Goal: Task Accomplishment & Management: Use online tool/utility

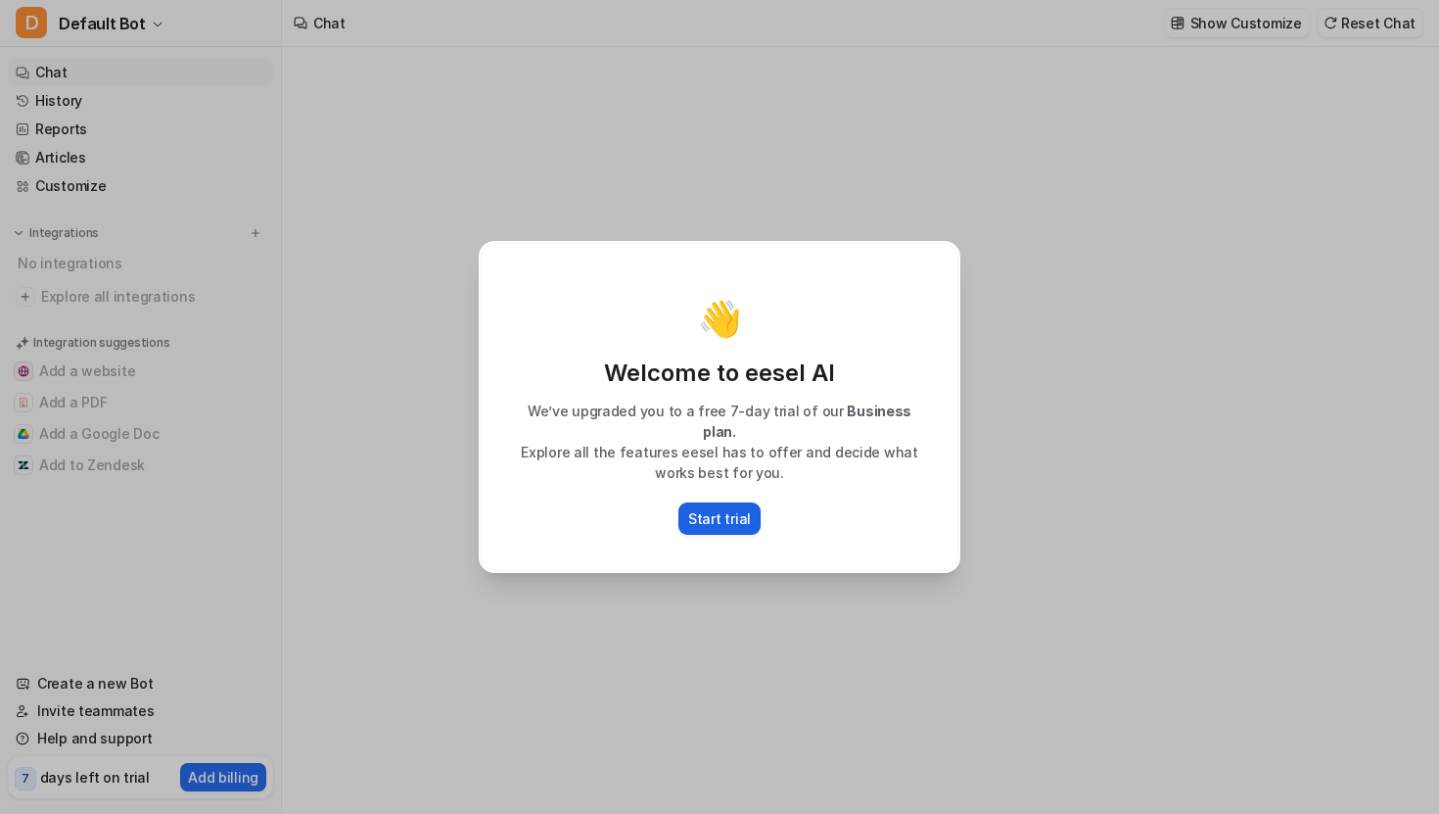
click at [716, 521] on button "Start trial" at bounding box center [719, 518] width 82 height 32
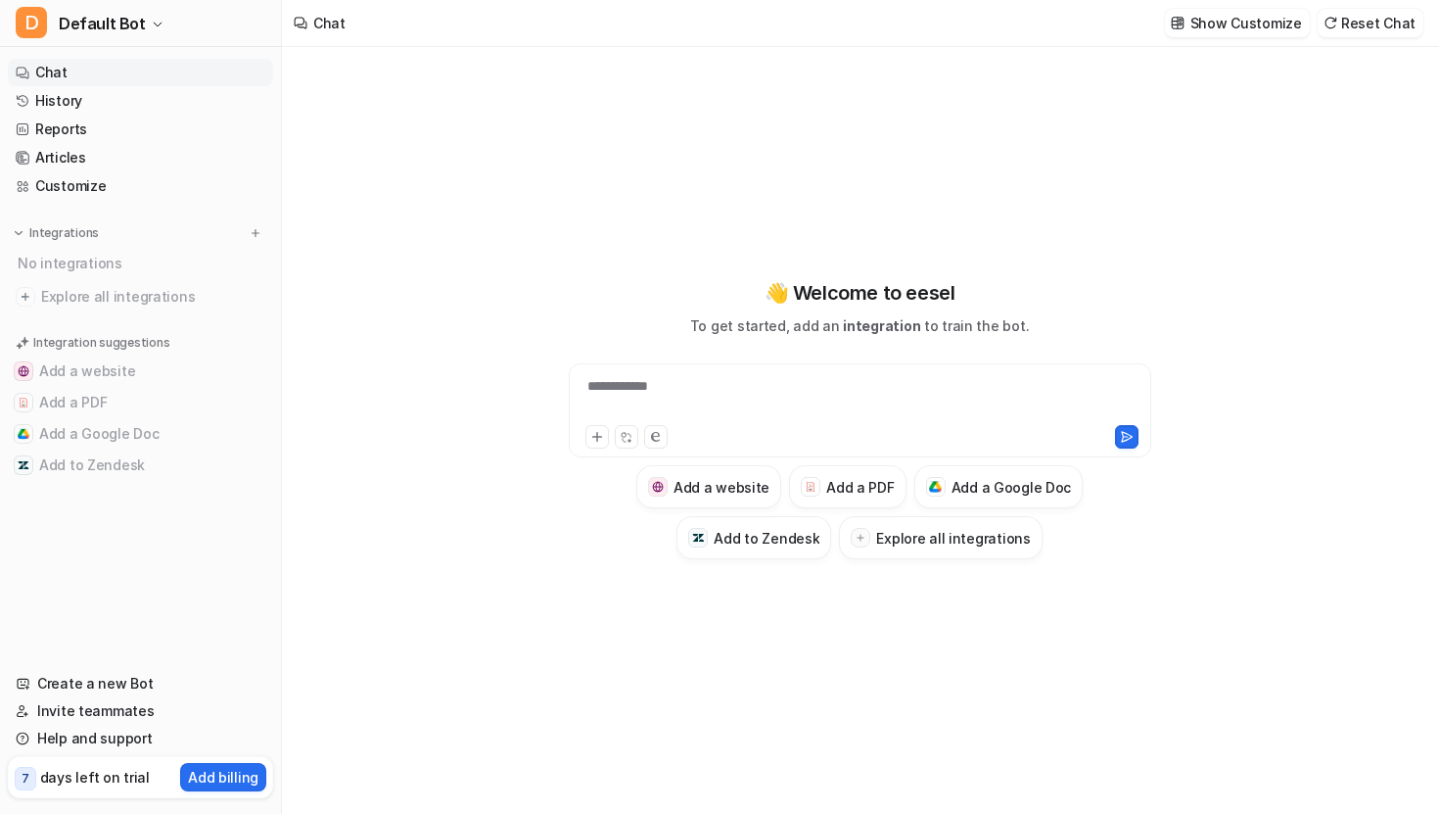
type textarea "**********"
click at [753, 528] on h3 "Add to Zendesk" at bounding box center [767, 538] width 106 height 21
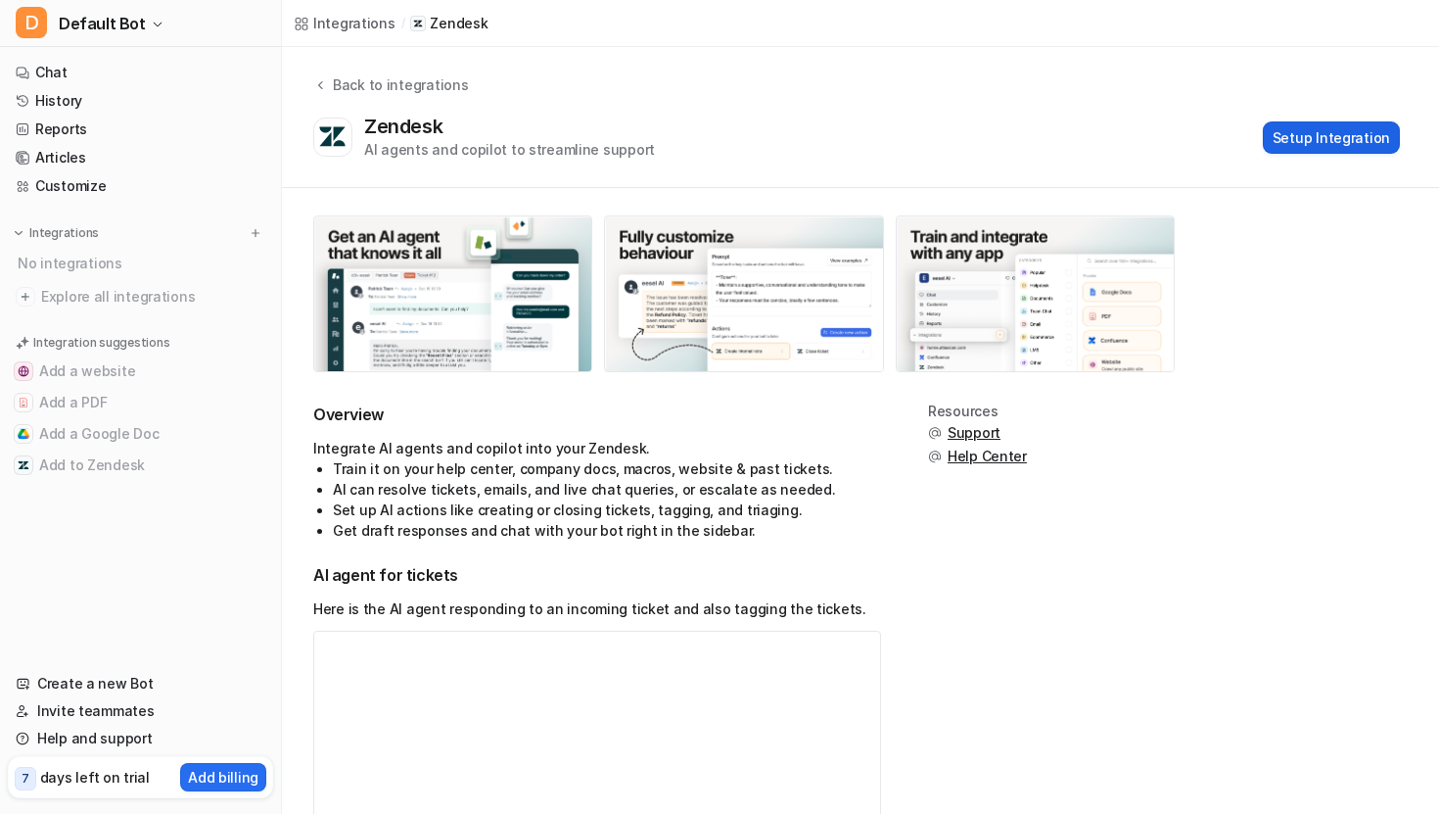
click at [1317, 133] on button "Setup Integration" at bounding box center [1331, 137] width 137 height 32
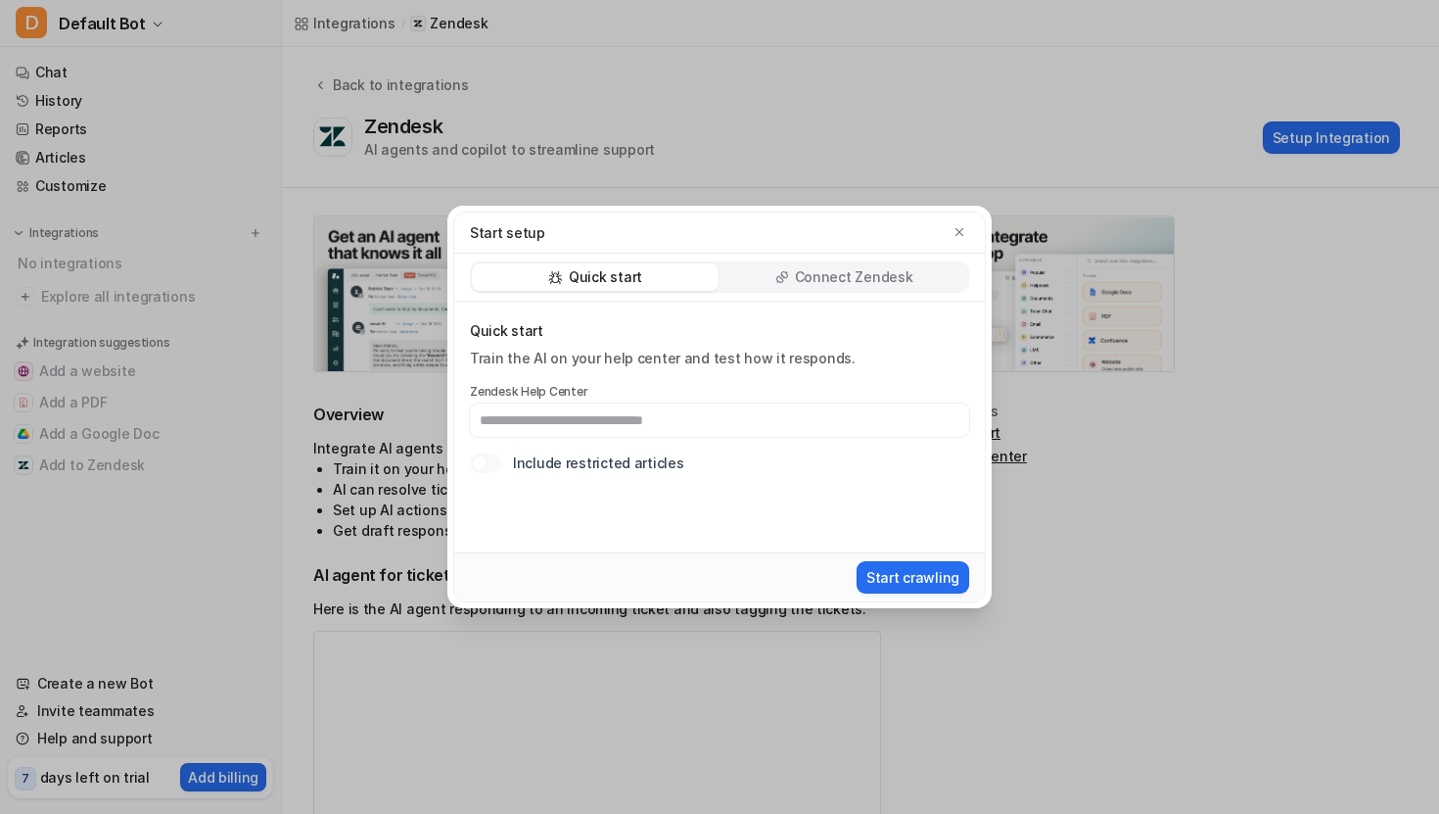
click at [822, 277] on p "Connect Zendesk" at bounding box center [854, 277] width 118 height 20
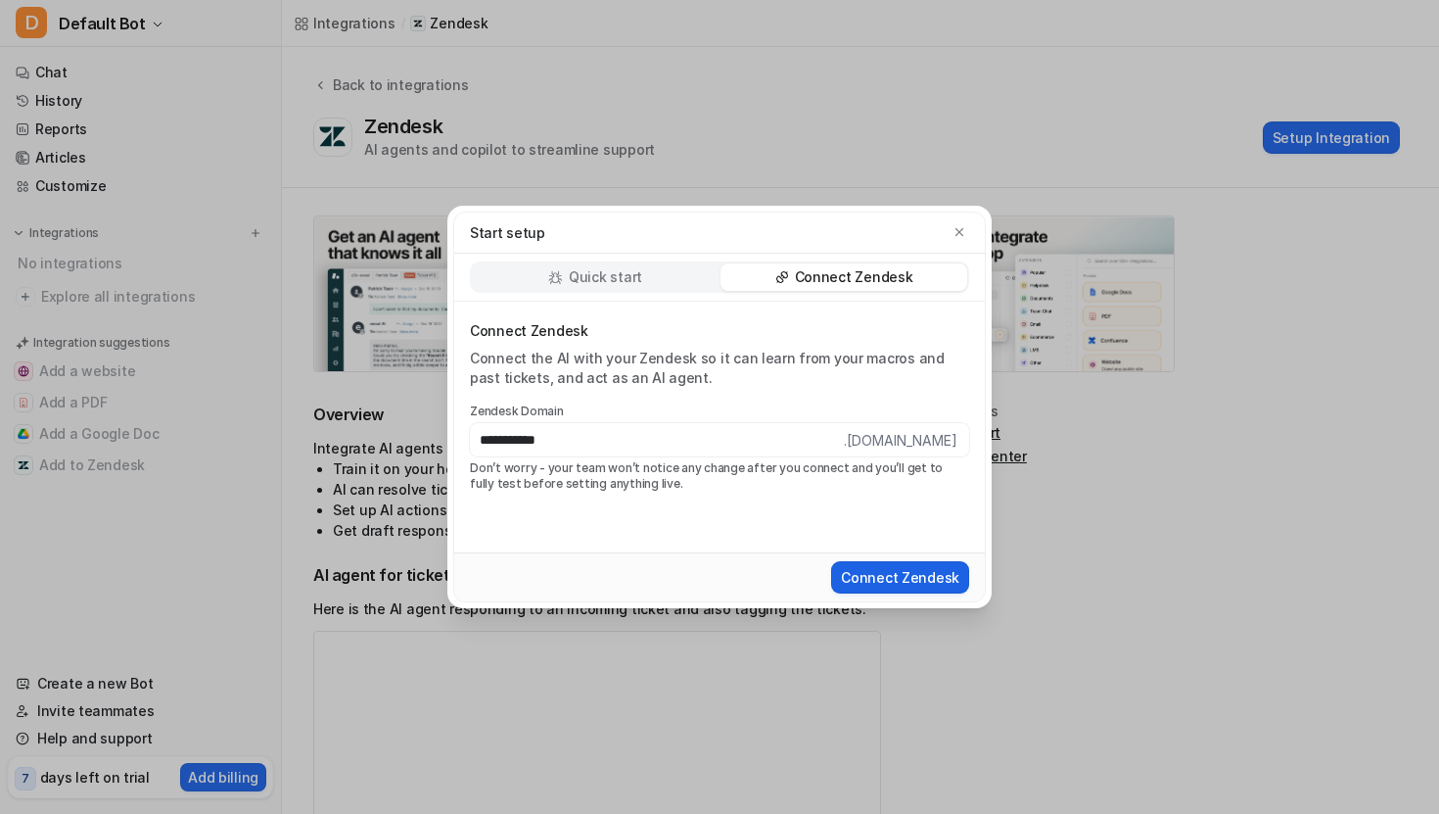
type input "**********"
click at [873, 575] on button "Connect Zendesk" at bounding box center [900, 577] width 138 height 32
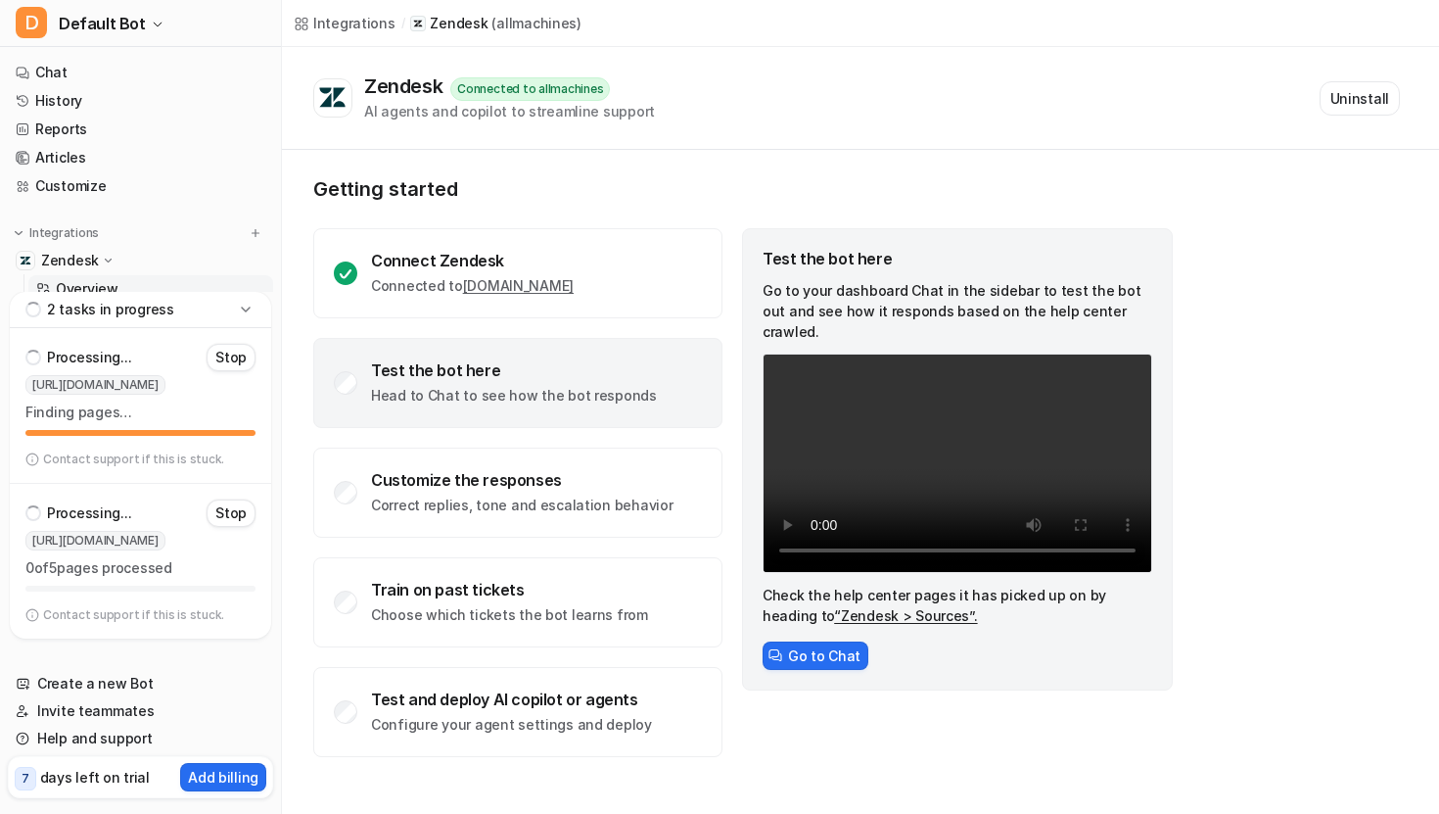
click at [834, 607] on link "“Zendesk > Sources”." at bounding box center [905, 615] width 143 height 17
click at [862, 607] on link "“Zendesk > Sources”." at bounding box center [905, 615] width 143 height 17
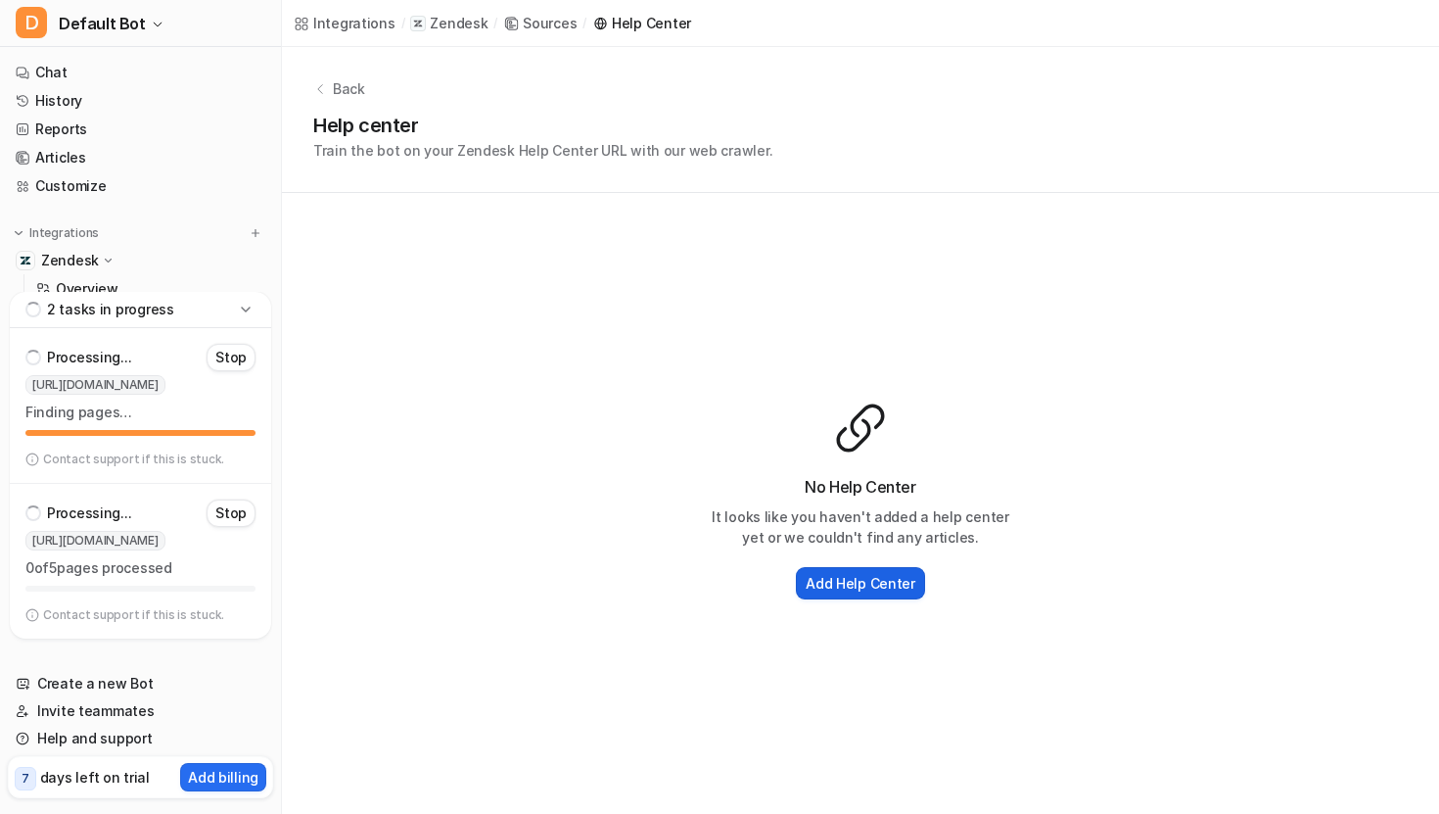
click at [826, 585] on h2 "Add Help Center" at bounding box center [861, 583] width 110 height 21
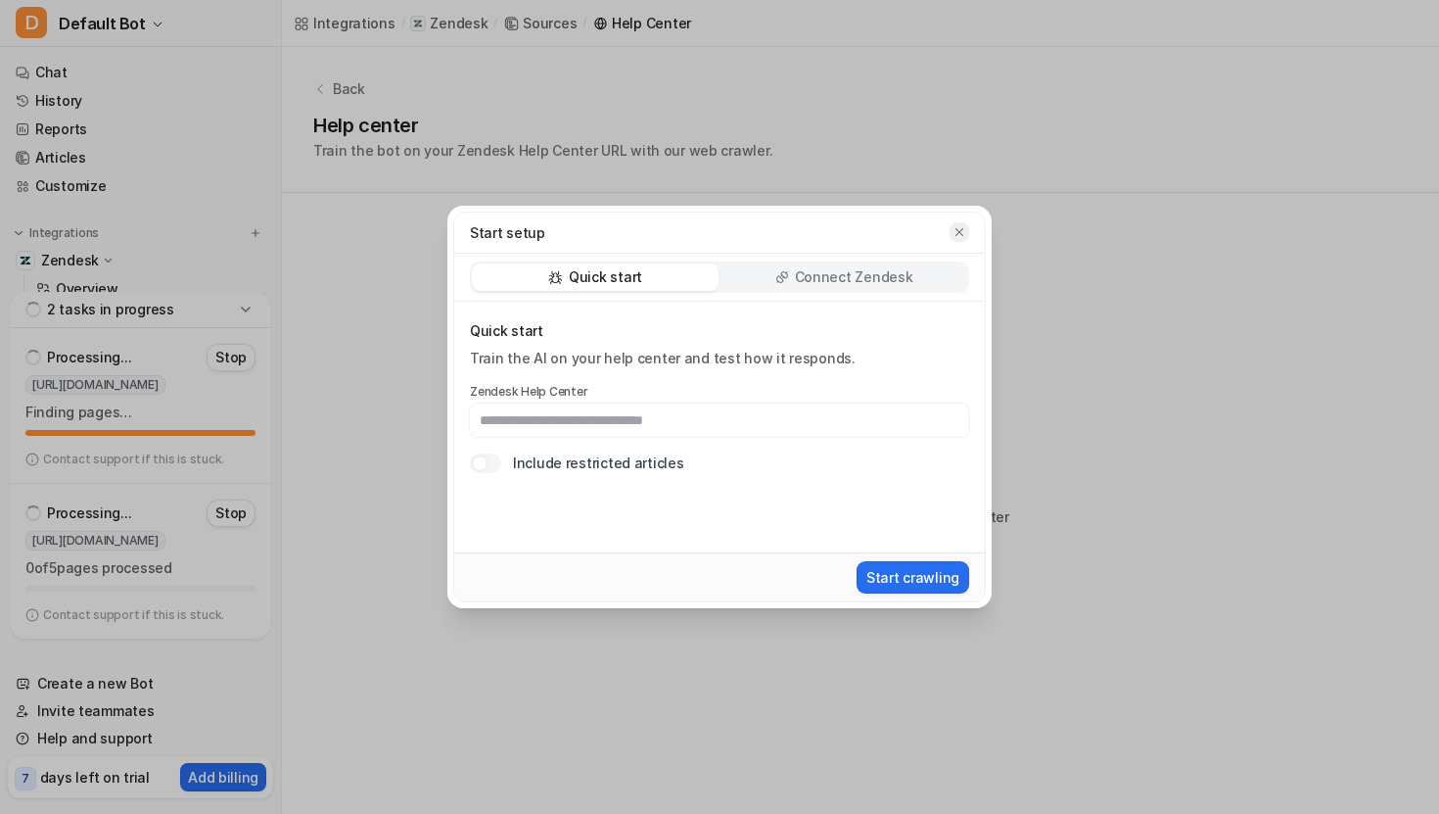
click at [965, 230] on icon "button" at bounding box center [960, 232] width 14 height 14
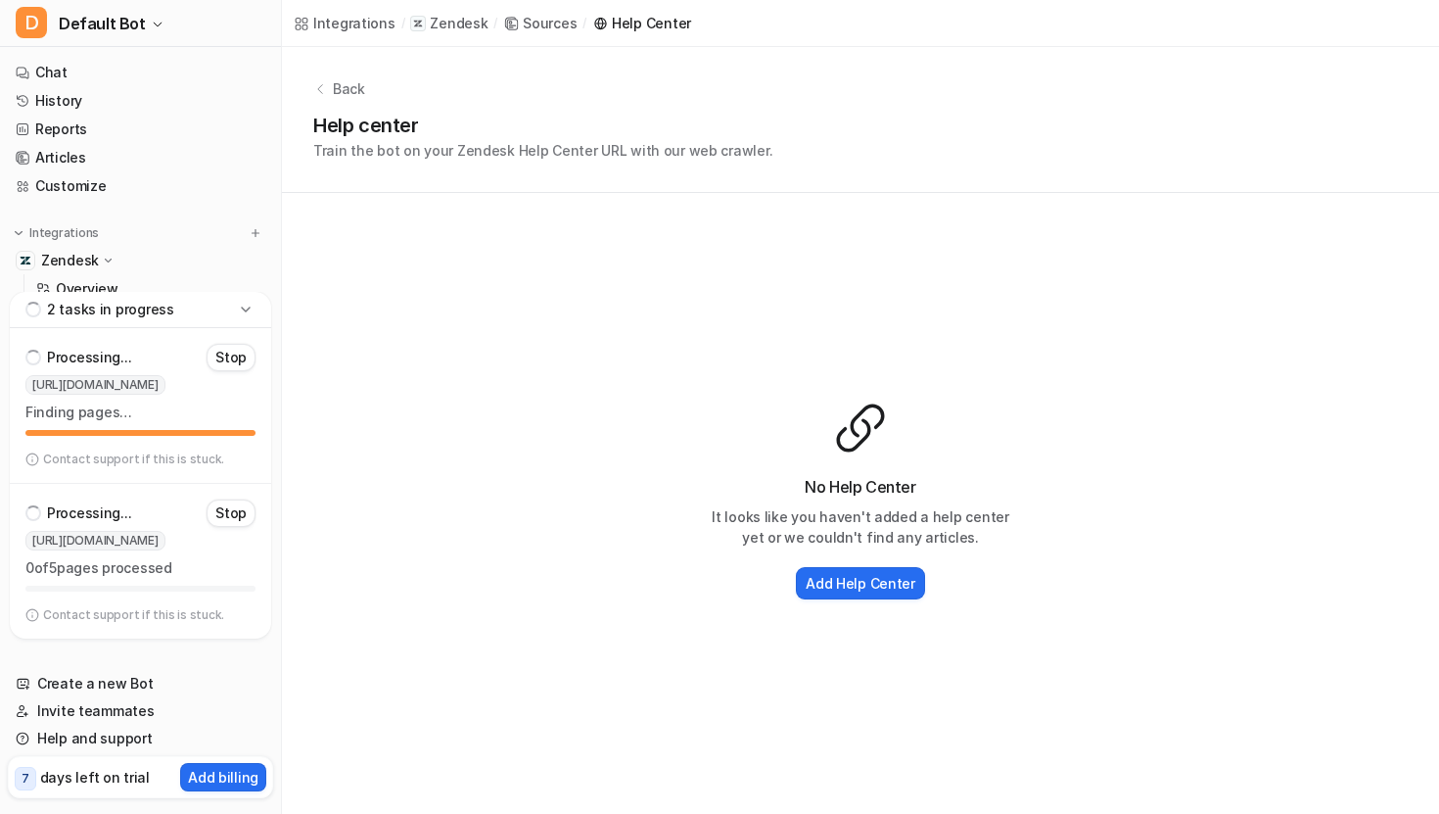
click at [326, 89] on icon at bounding box center [320, 89] width 14 height 14
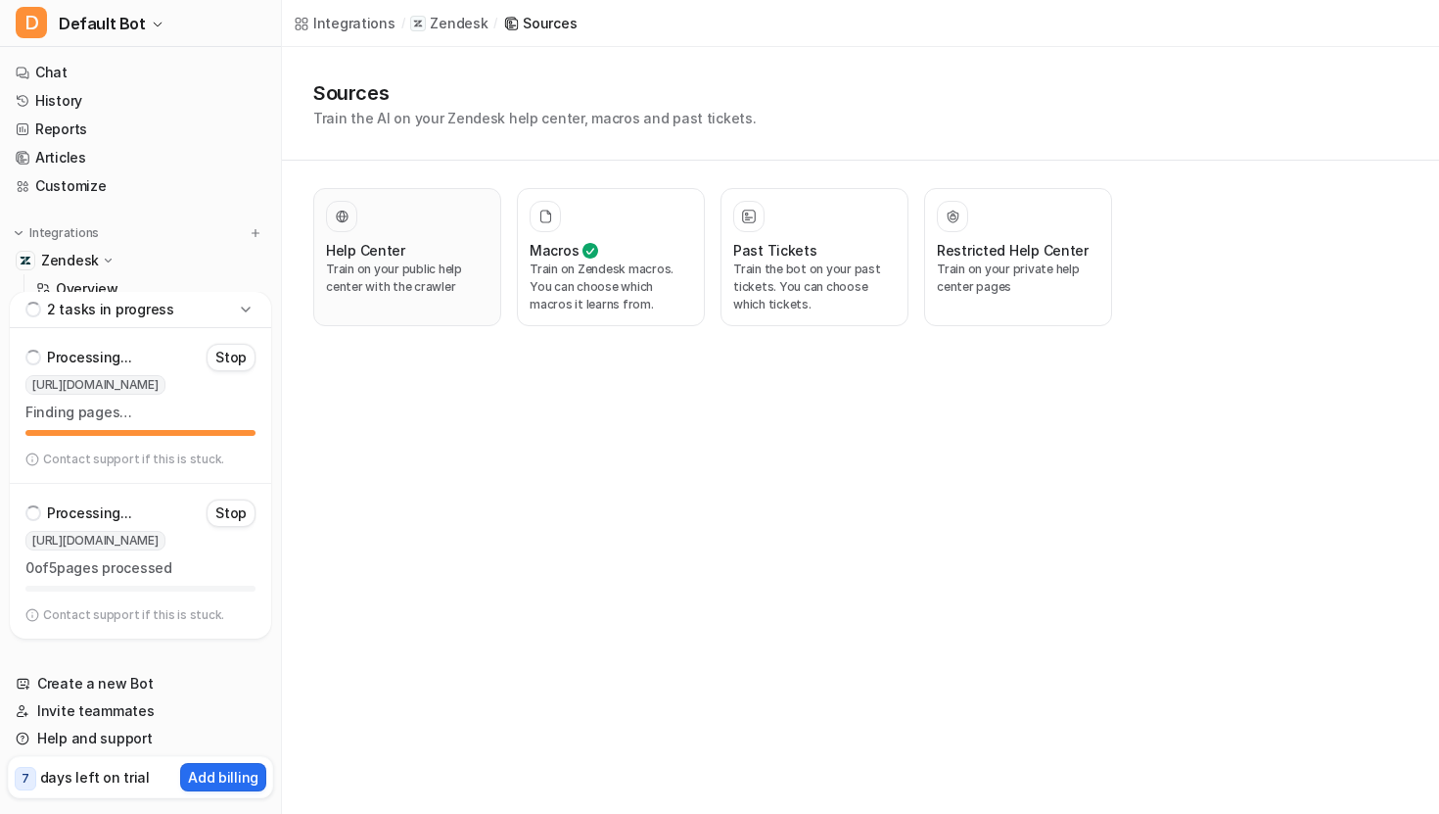
click at [372, 271] on p "Train on your public help center with the crawler" at bounding box center [407, 277] width 163 height 35
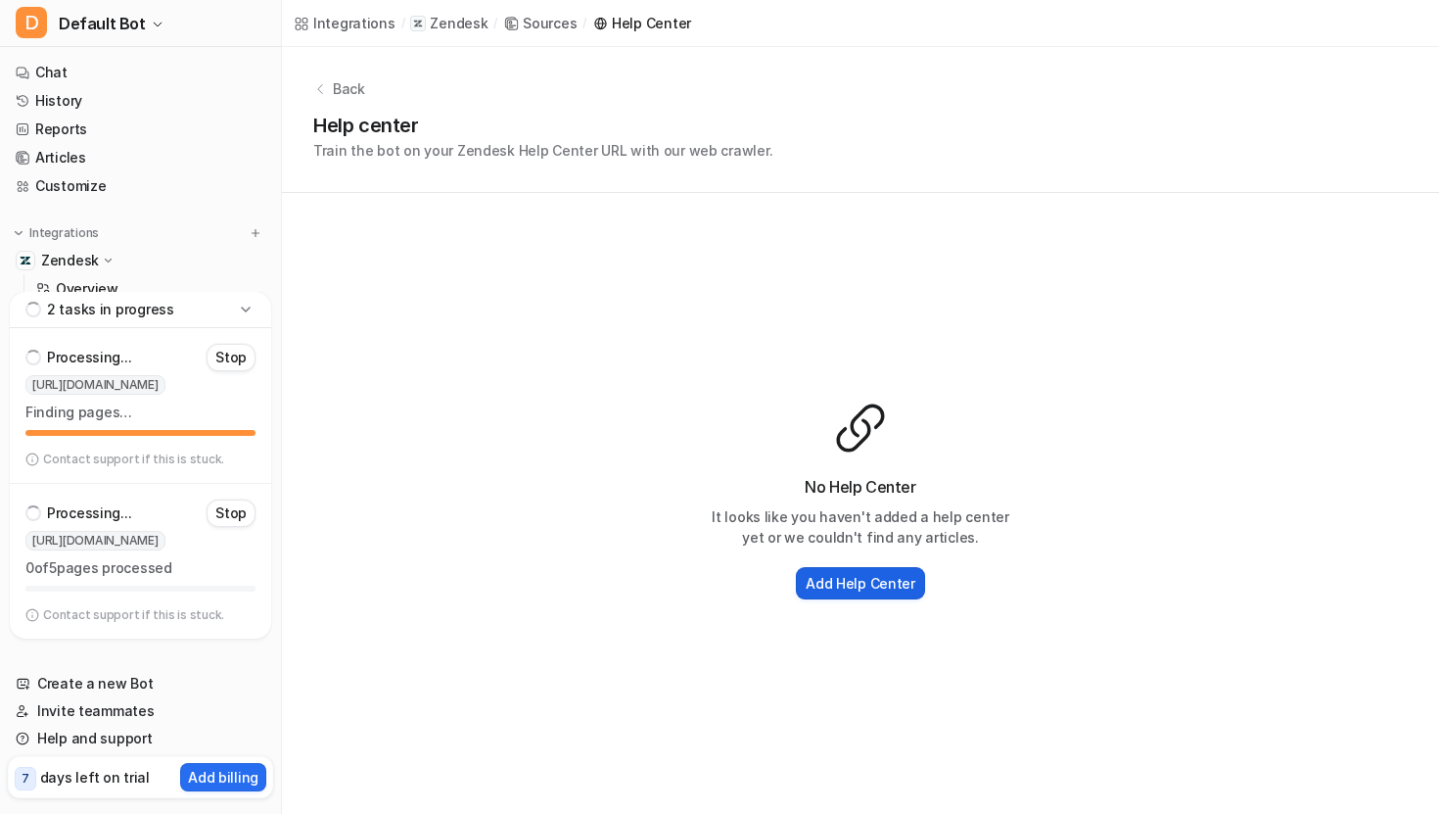
click at [891, 579] on h2 "Add Help Center" at bounding box center [861, 583] width 110 height 21
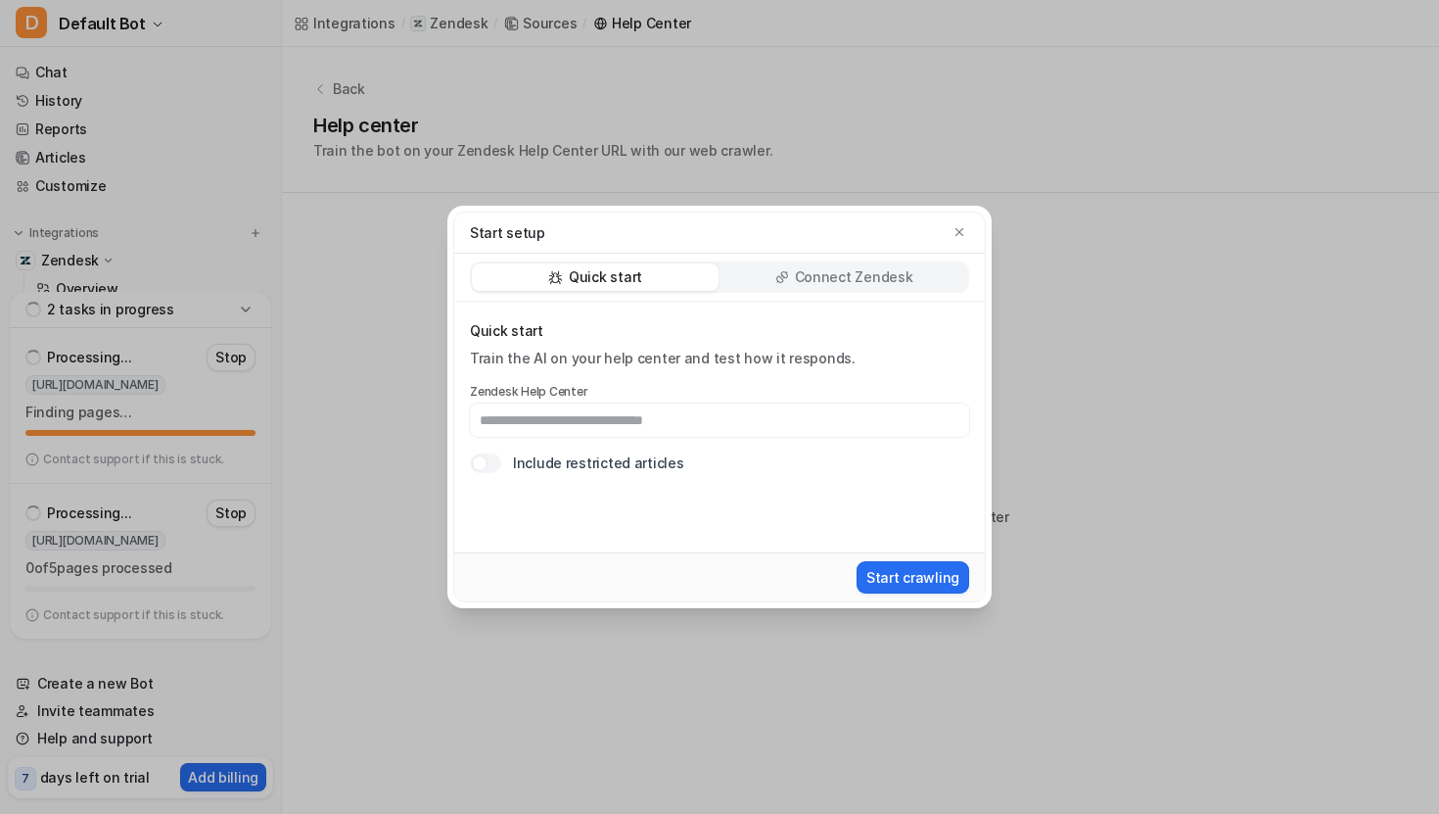
click at [849, 290] on div "Connect Zendesk" at bounding box center [844, 276] width 247 height 27
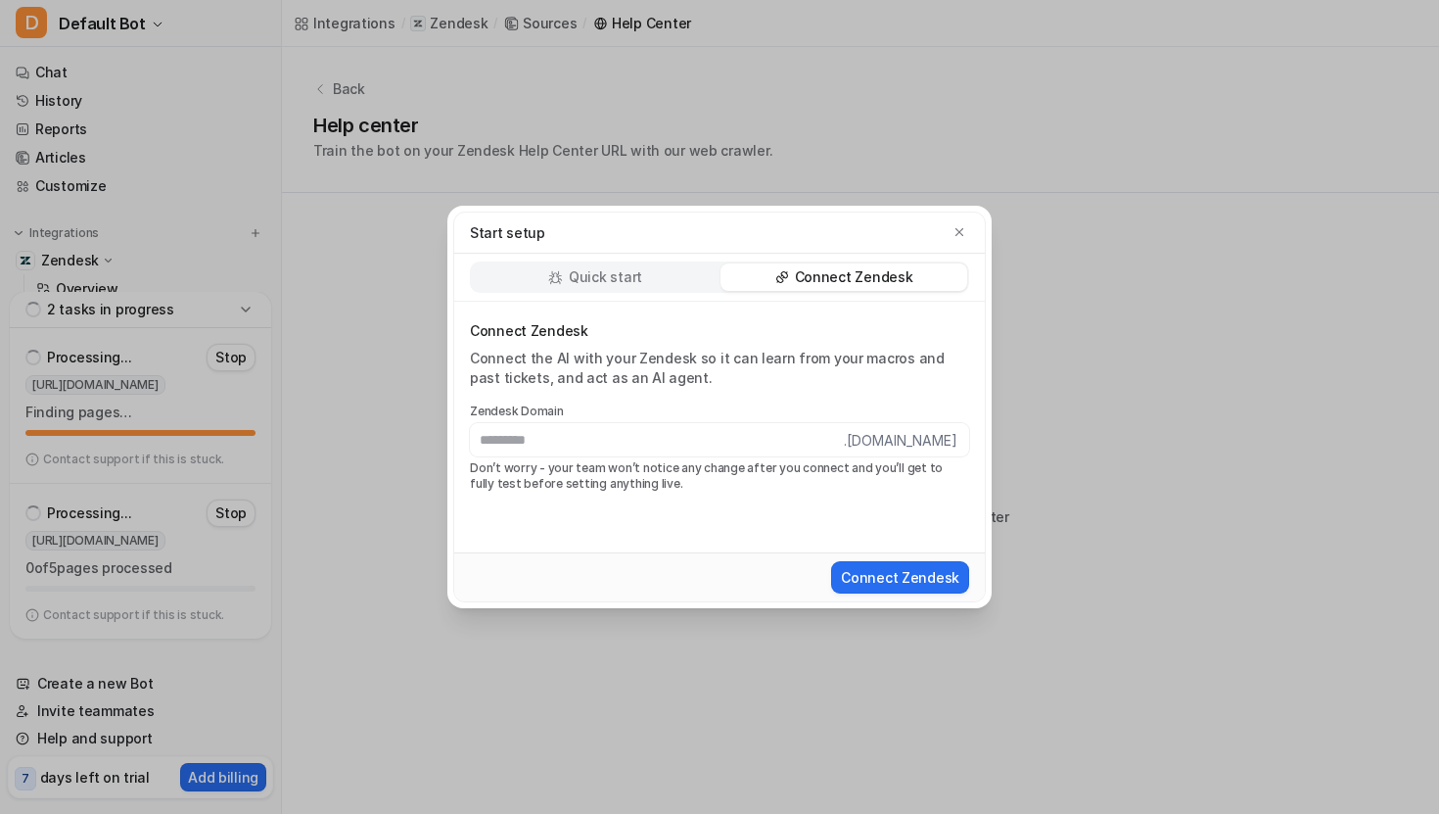
click at [463, 184] on div "Start setup Quick start Connect Zendesk Connect Zendesk Connect the AI with you…" at bounding box center [720, 407] width 576 height 814
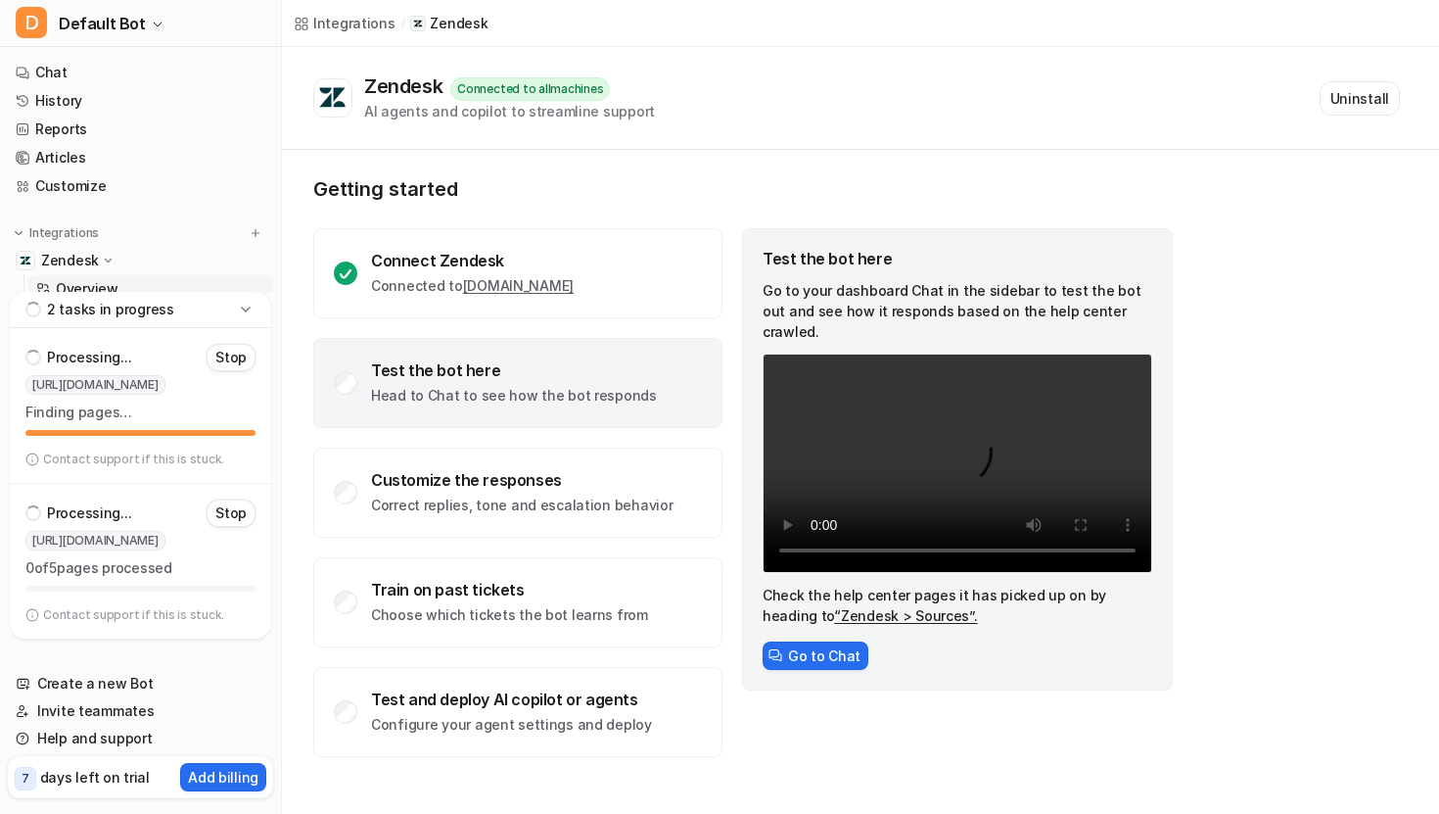
click at [508, 402] on p "Head to Chat to see how the bot responds" at bounding box center [514, 396] width 286 height 20
click at [795, 641] on button "Go to Chat" at bounding box center [816, 655] width 106 height 28
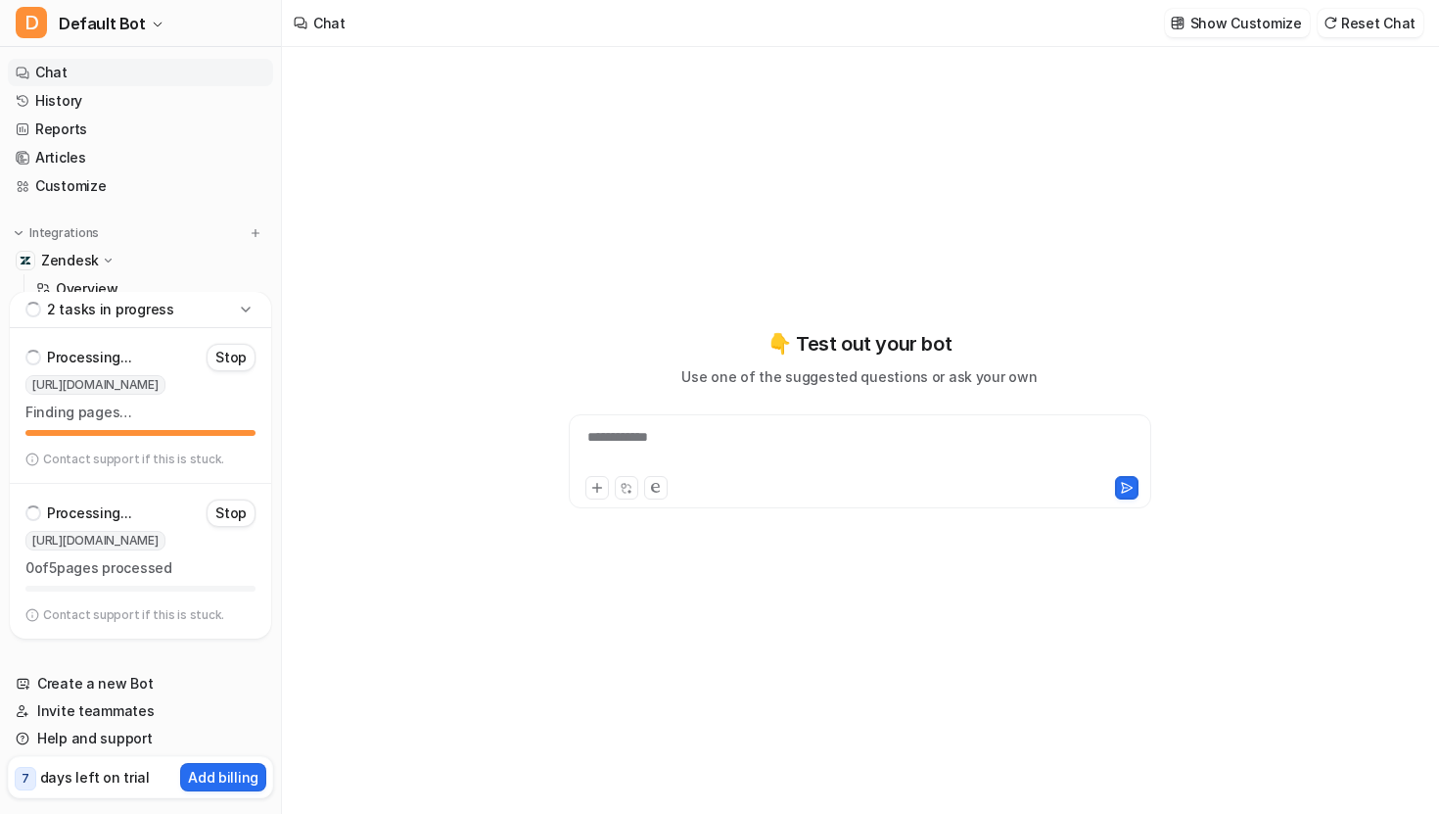
click at [783, 431] on div "**********" at bounding box center [860, 449] width 573 height 45
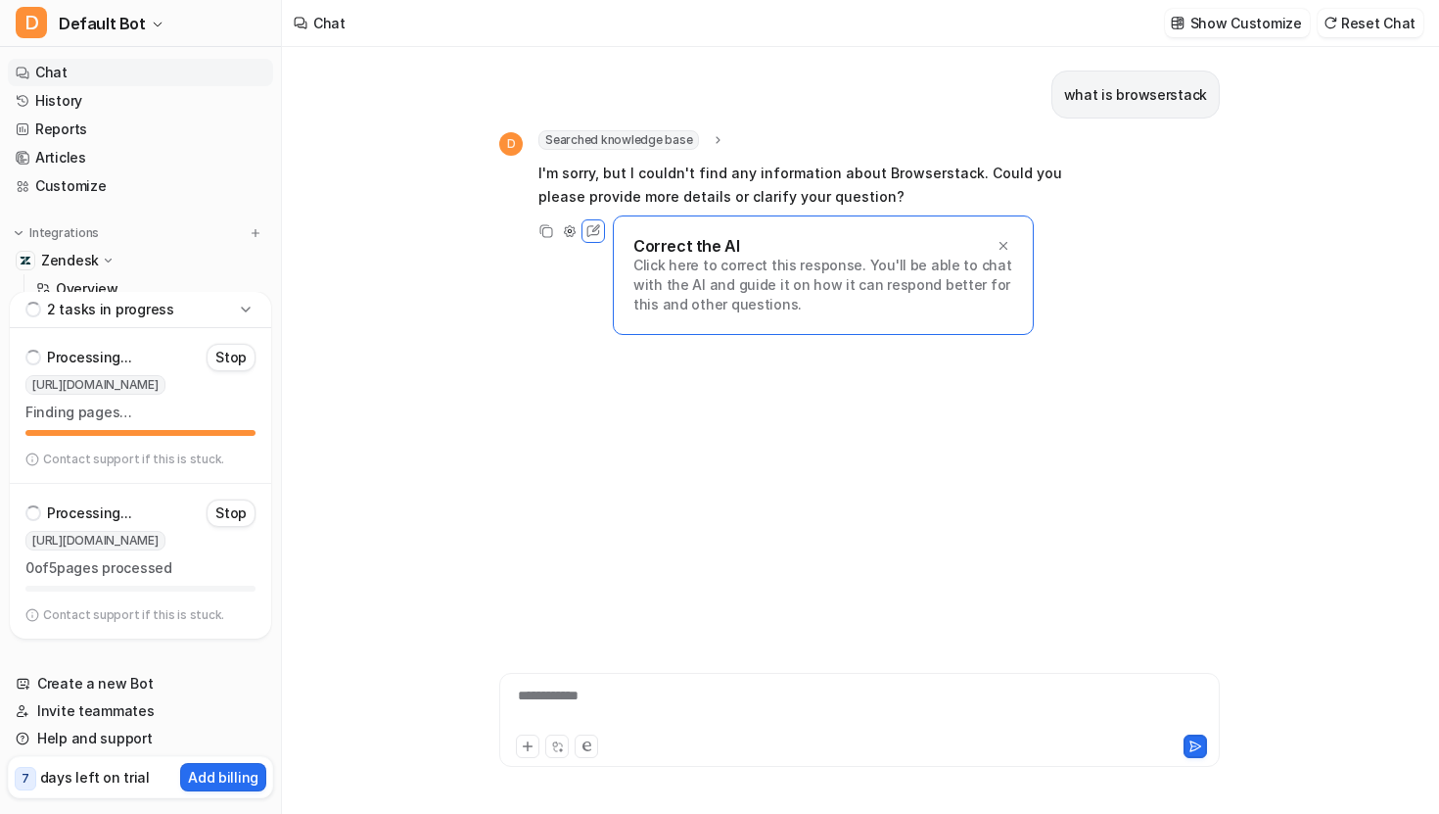
click at [115, 621] on p "Contact support if this is stuck." at bounding box center [133, 615] width 181 height 16
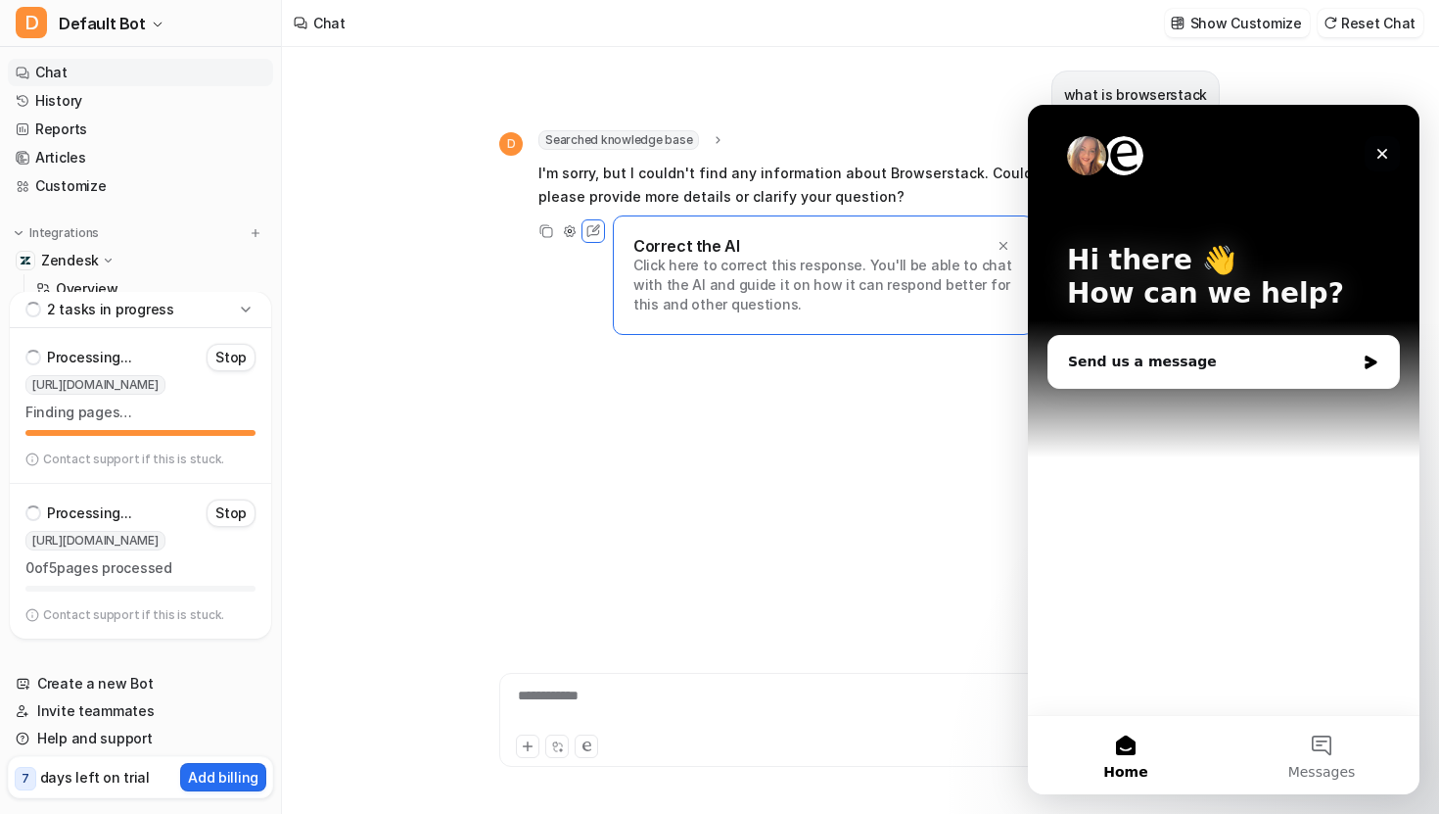
click at [1383, 162] on div "Close" at bounding box center [1382, 153] width 35 height 35
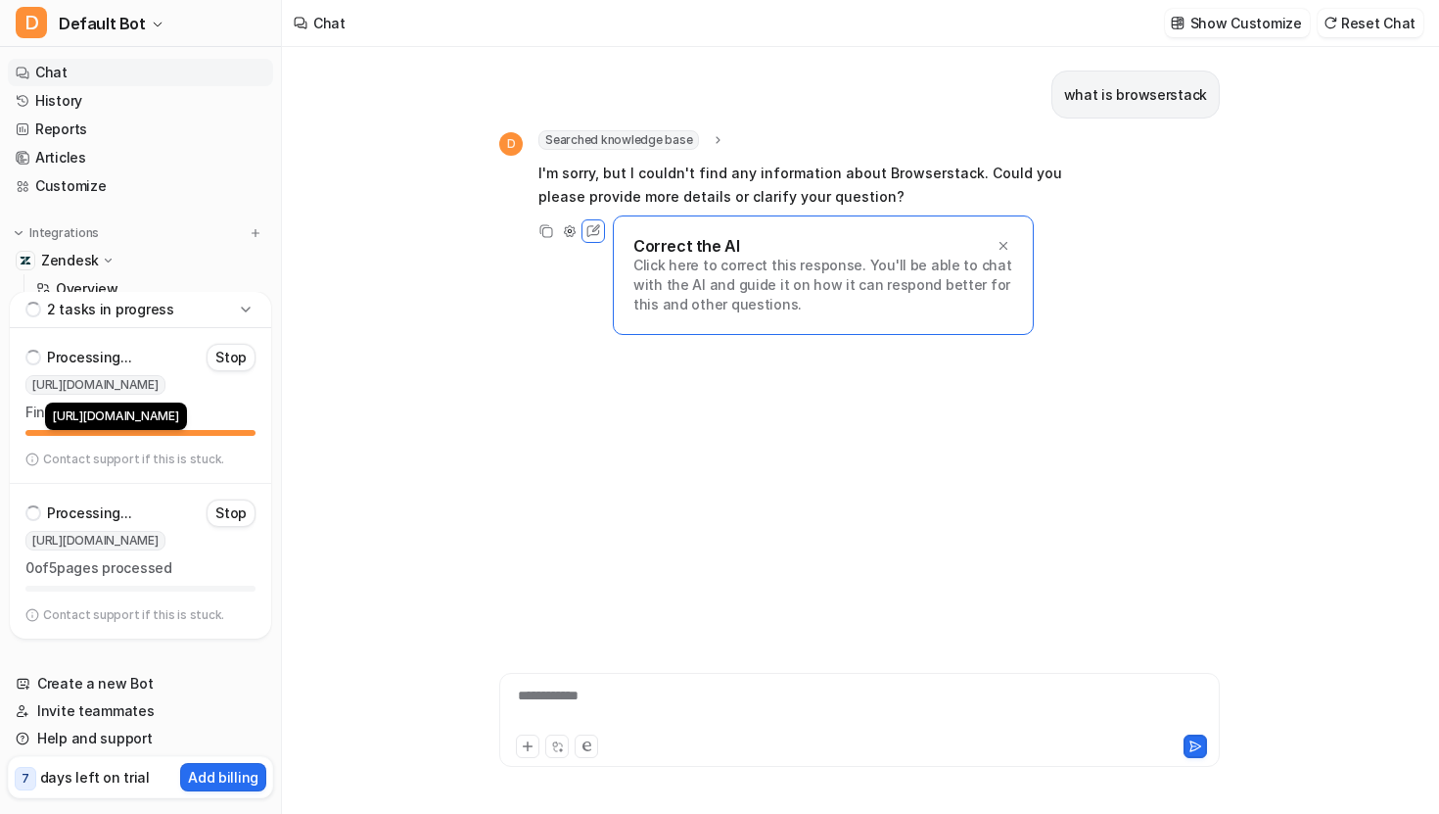
click at [76, 391] on span "https://allmachines.zendesk.com/hc/en-us" at bounding box center [95, 385] width 140 height 20
click at [62, 387] on span "https://allmachines.zendesk.com/hc/en-us" at bounding box center [95, 385] width 140 height 20
copy span "https://allmachines.zendesk.com/hc/en-us"
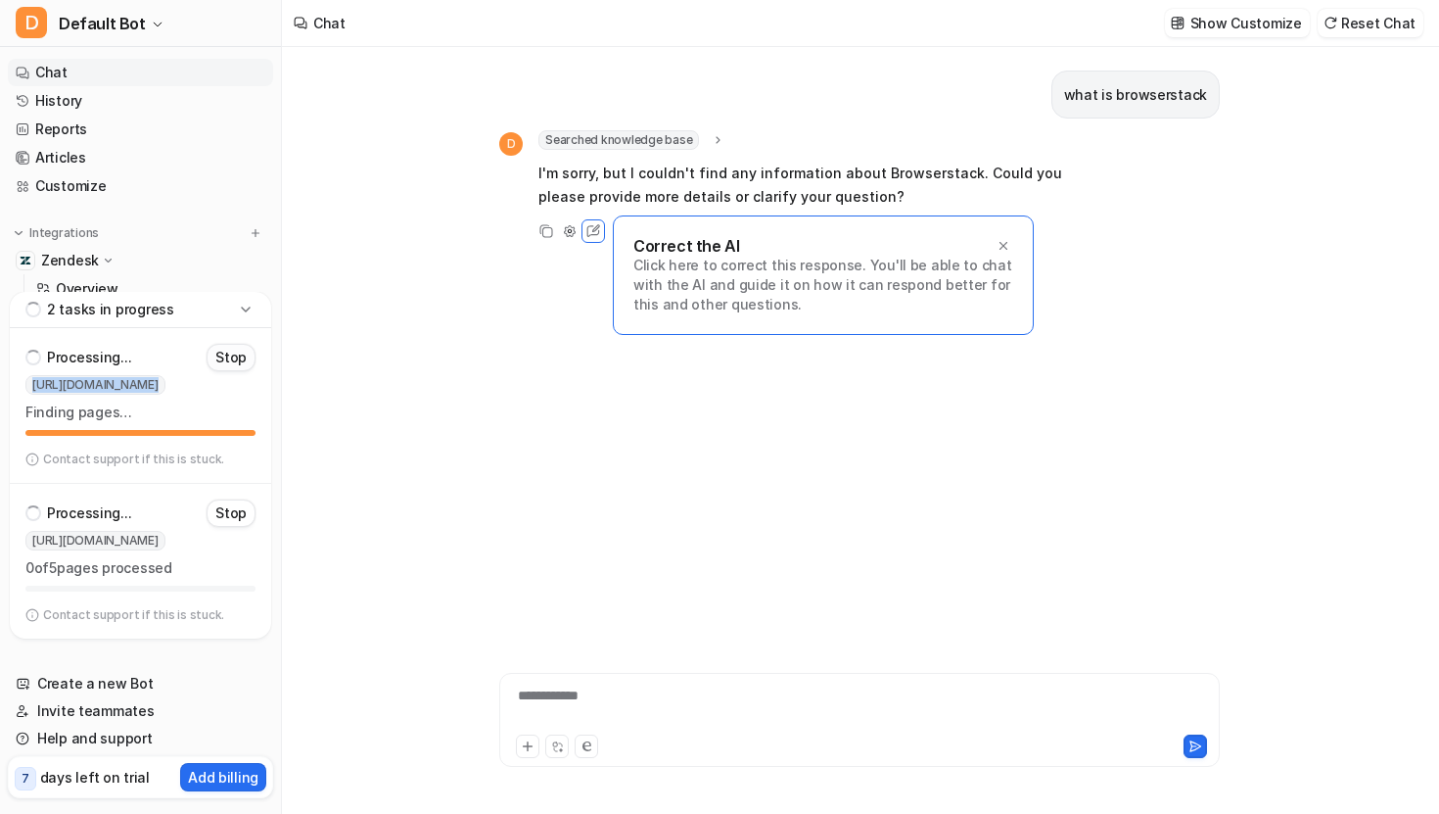
click at [240, 359] on p "Stop" at bounding box center [230, 358] width 31 height 20
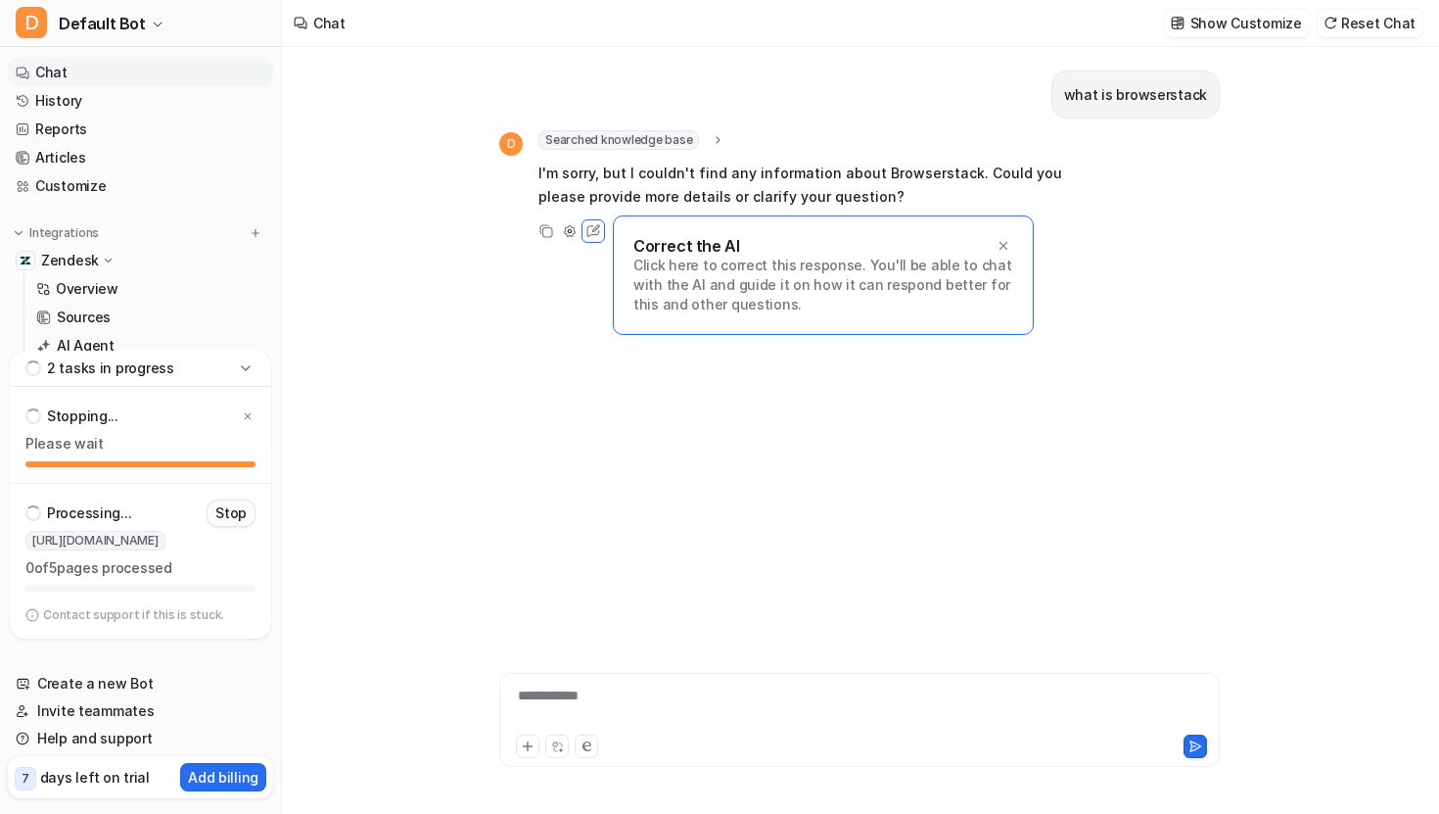
click at [228, 511] on p "Stop" at bounding box center [230, 513] width 31 height 20
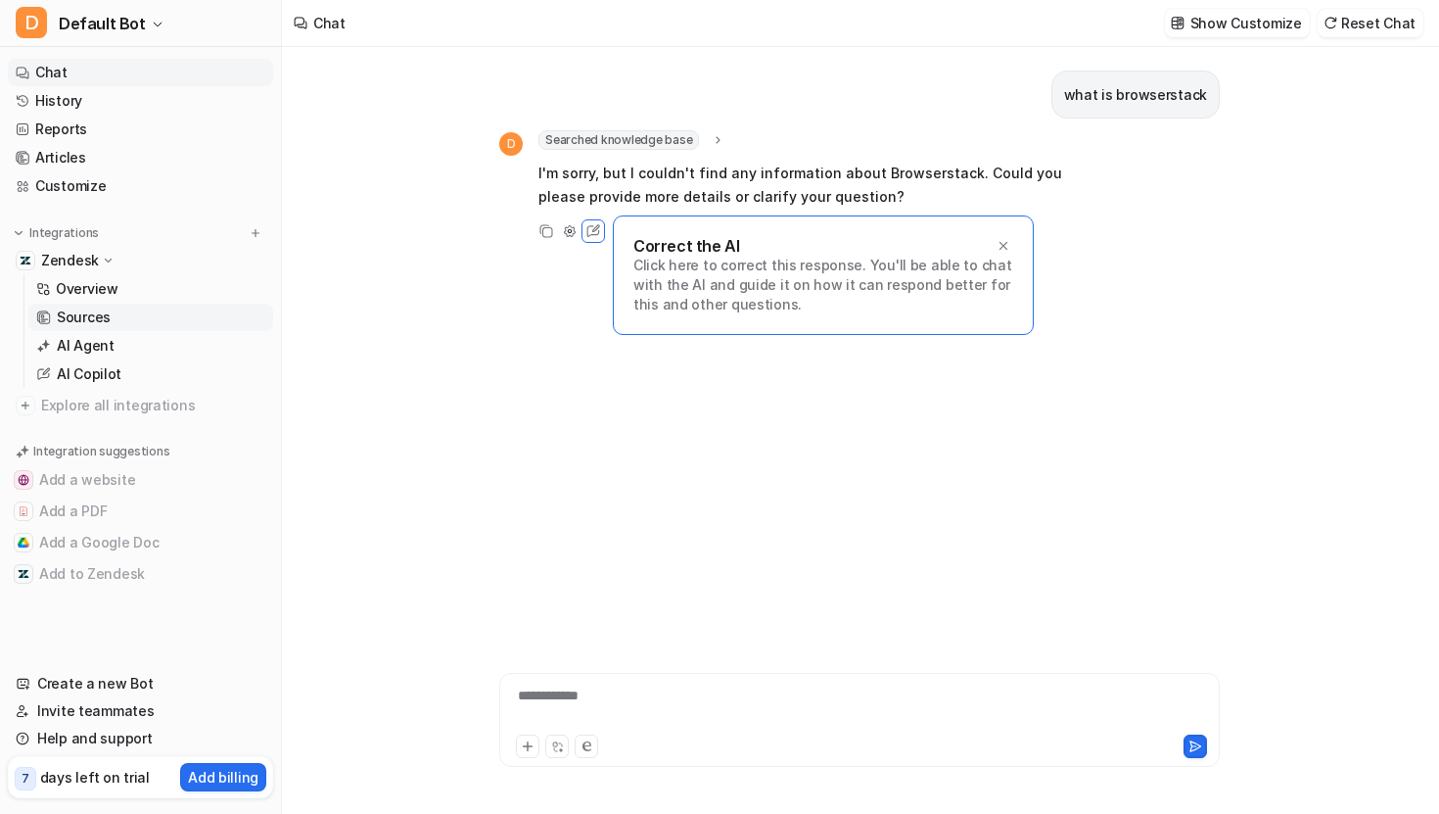
click at [121, 315] on link "Sources" at bounding box center [150, 316] width 245 height 27
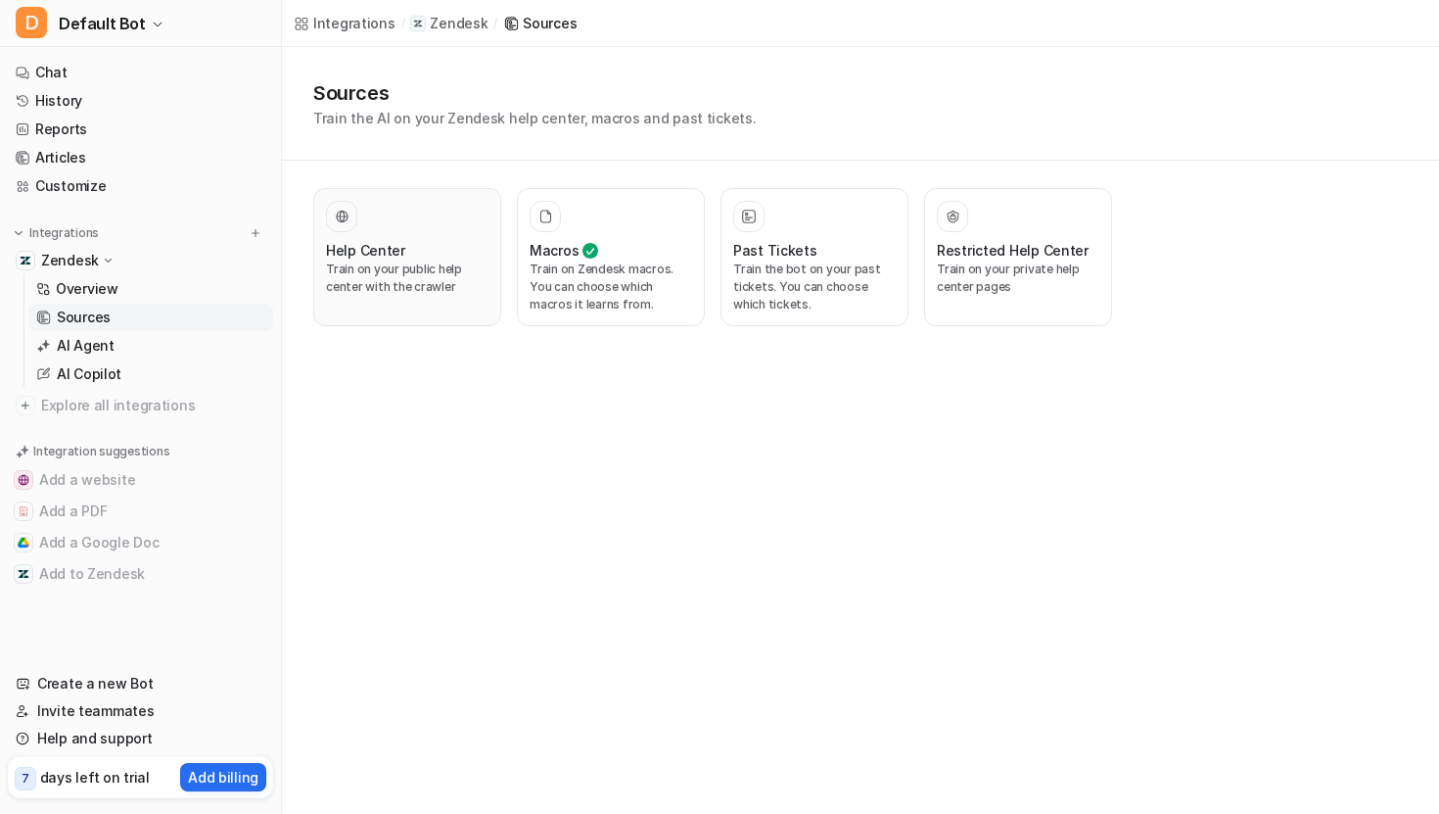
click at [466, 257] on div "Help Center" at bounding box center [407, 250] width 163 height 21
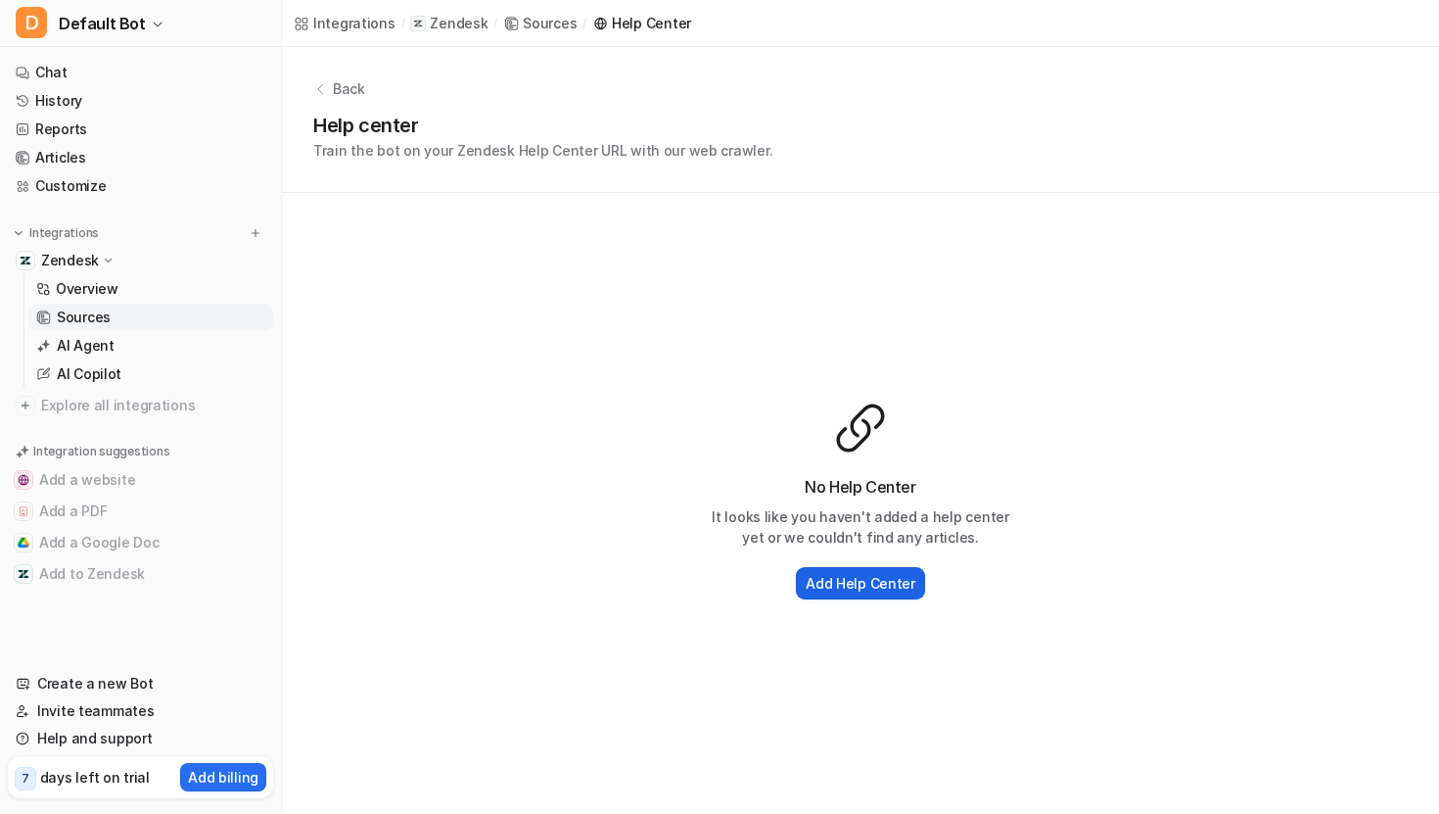
click at [848, 585] on h2 "Add Help Center" at bounding box center [861, 583] width 110 height 21
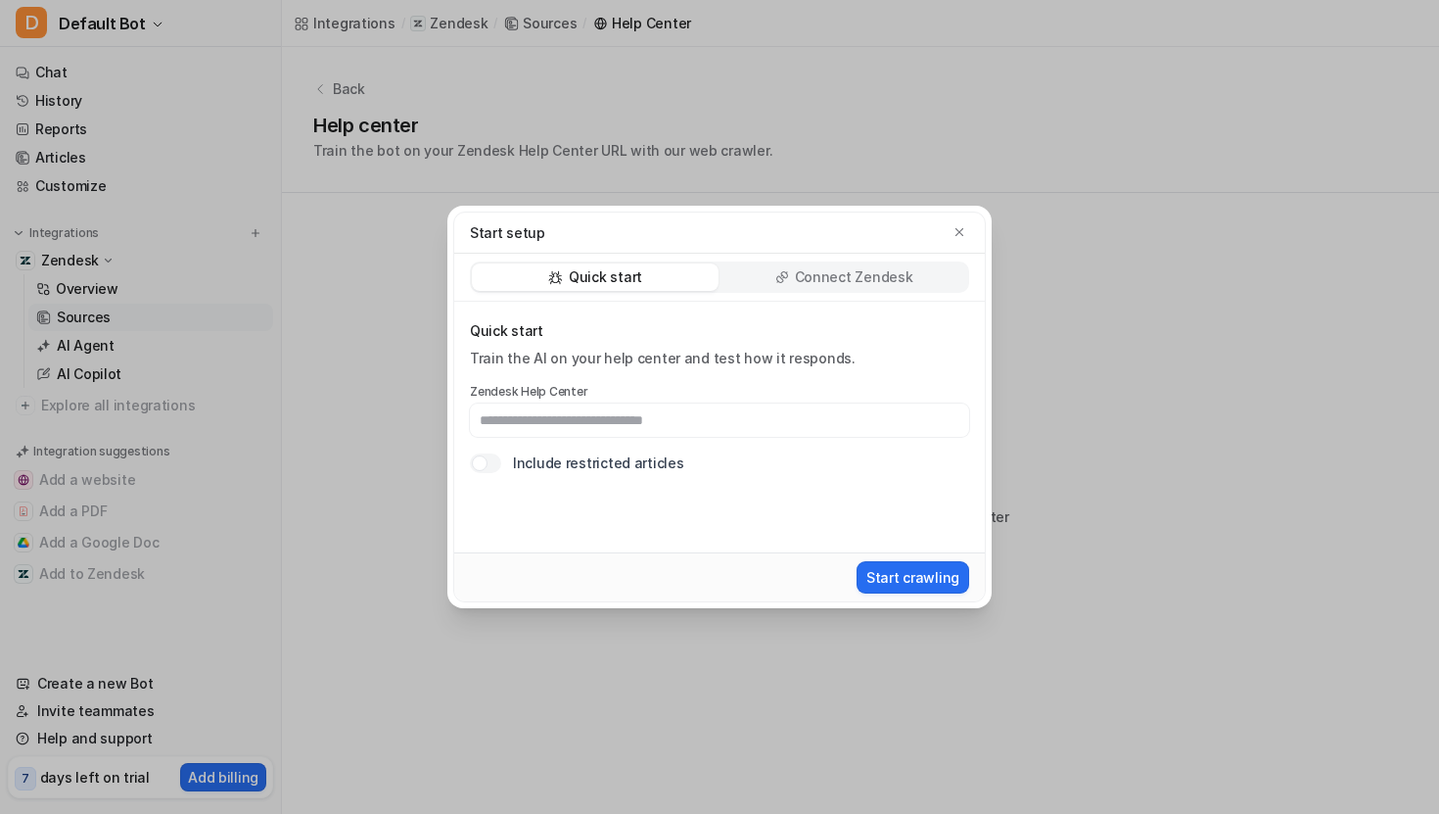
click at [804, 272] on p "Connect Zendesk" at bounding box center [854, 277] width 118 height 20
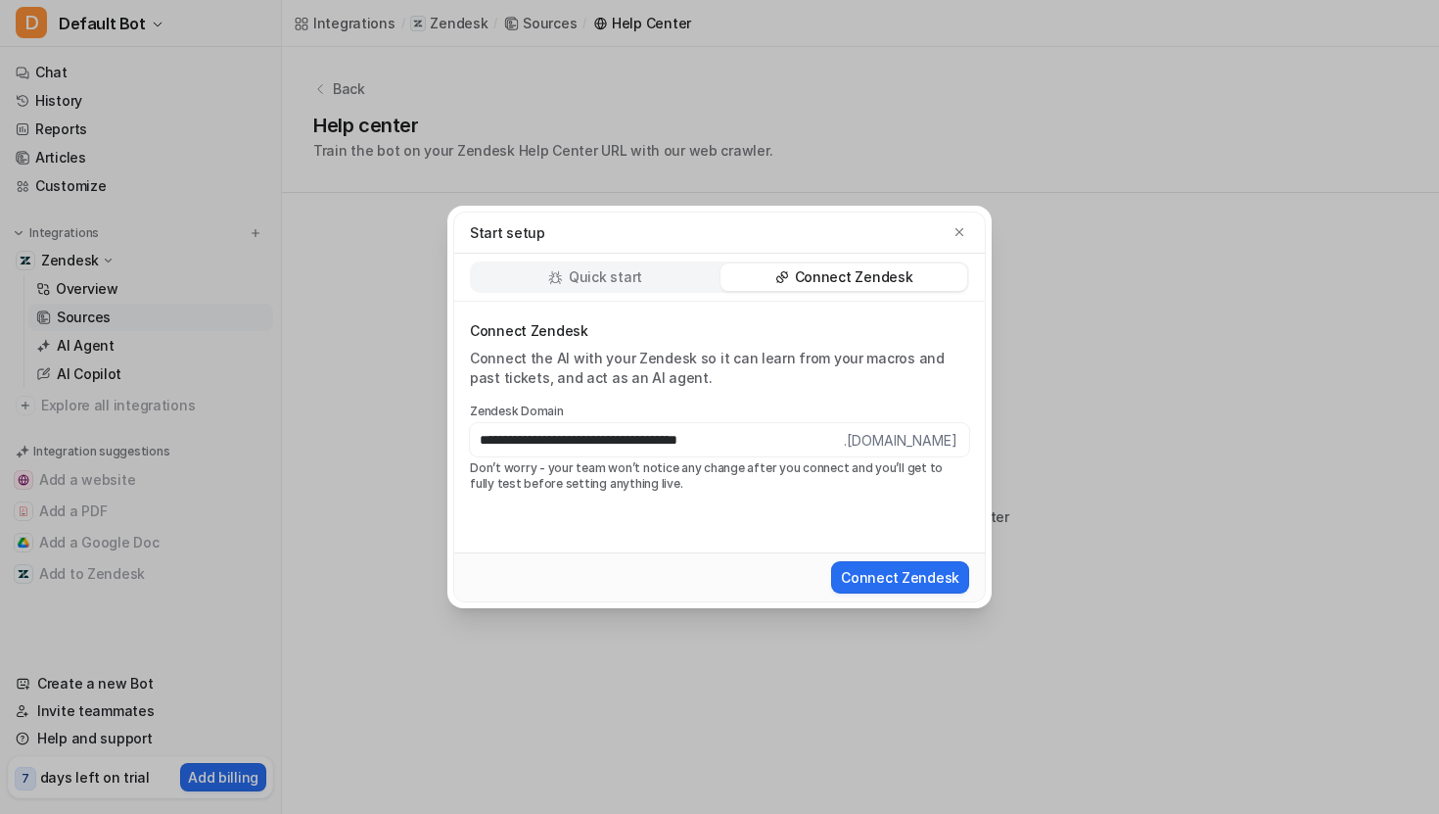
drag, startPoint x: 799, startPoint y: 448, endPoint x: 596, endPoint y: 445, distance: 202.7
click at [596, 445] on input "**********" at bounding box center [657, 439] width 374 height 33
drag, startPoint x: 528, startPoint y: 442, endPoint x: 480, endPoint y: 439, distance: 48.1
click at [480, 439] on input "**********" at bounding box center [657, 439] width 374 height 33
type input "**********"
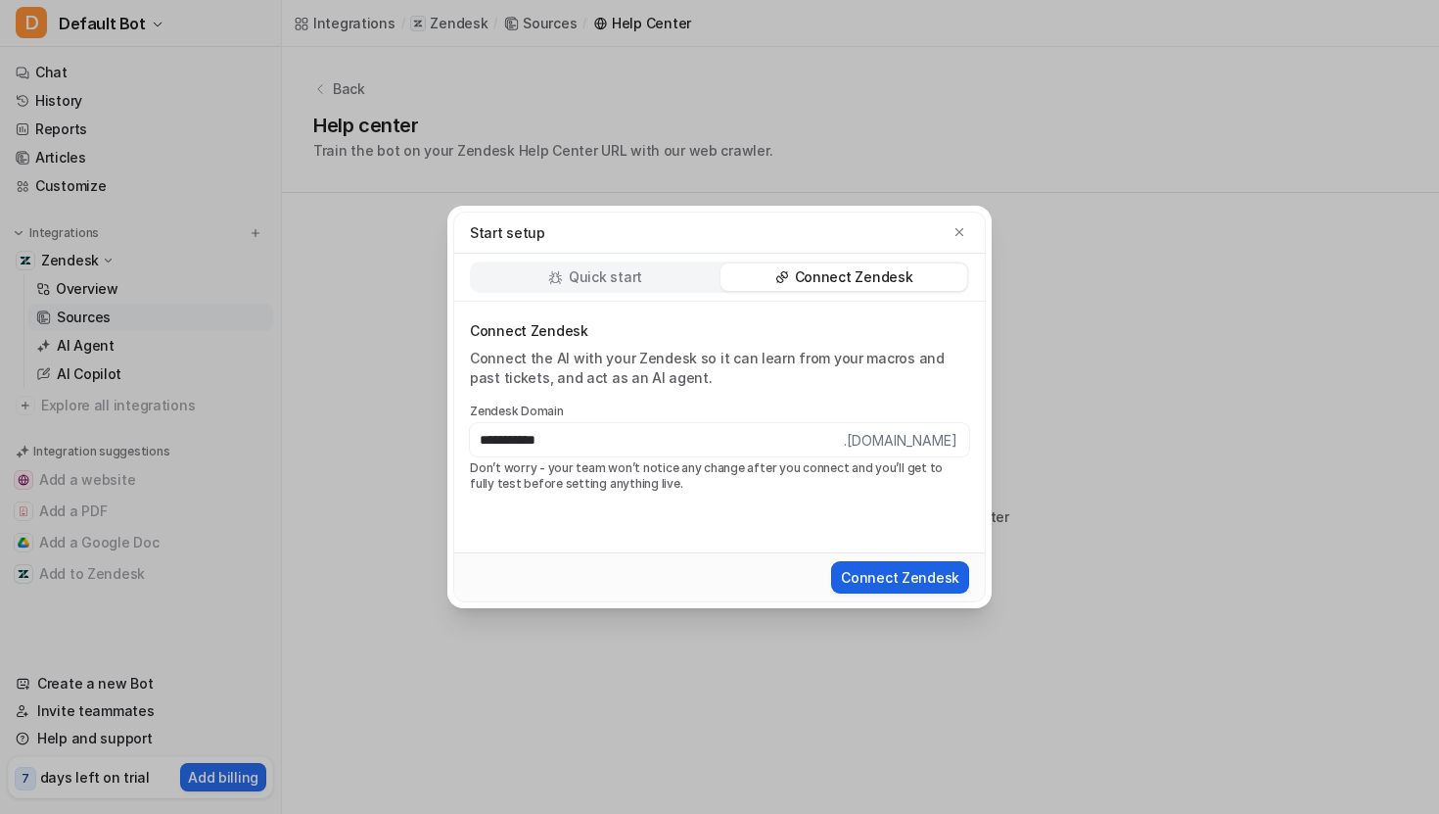
click at [913, 581] on button "Connect Zendesk" at bounding box center [900, 577] width 138 height 32
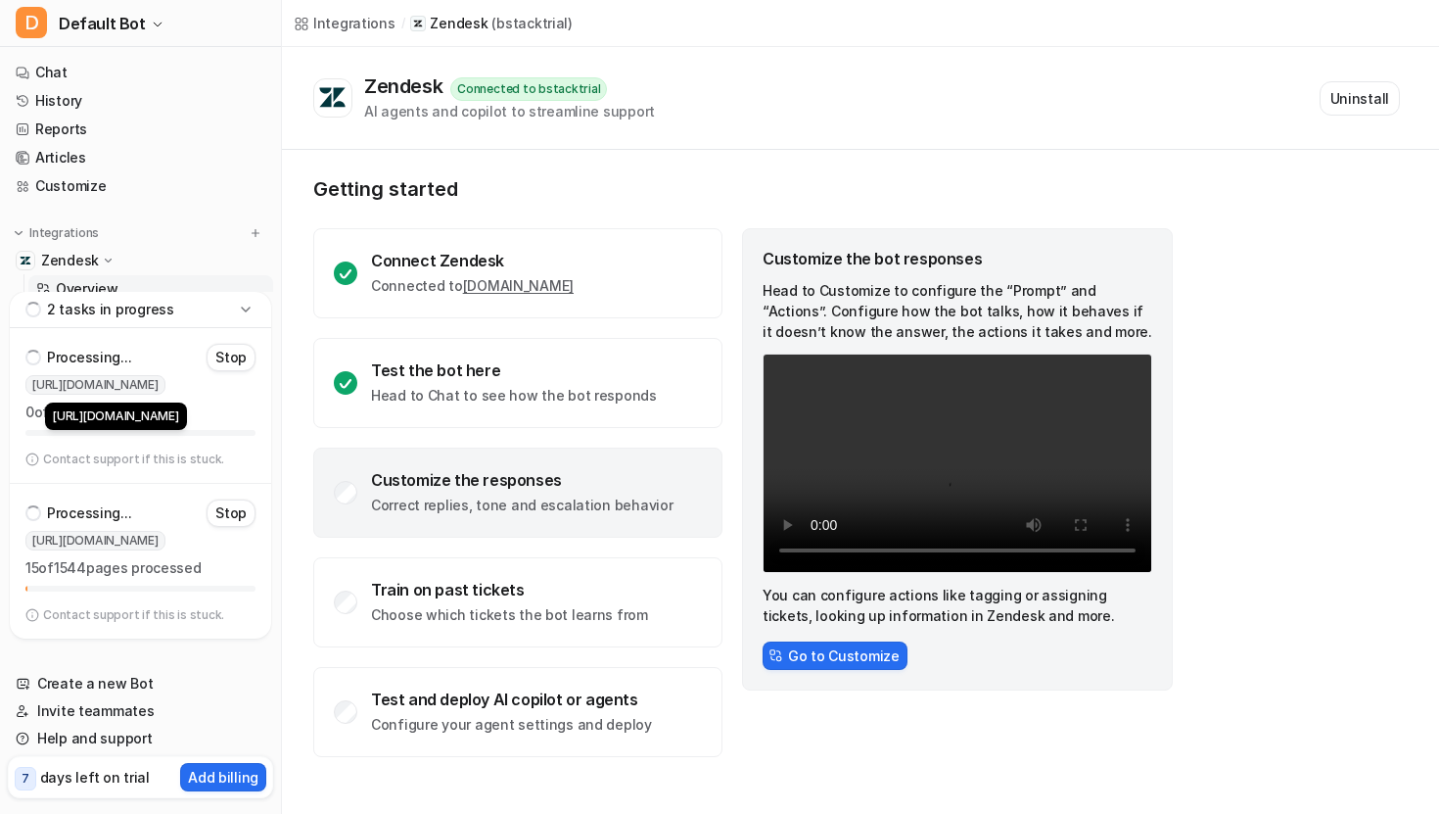
drag, startPoint x: 204, startPoint y: 386, endPoint x: 33, endPoint y: 386, distance: 170.4
click at [33, 386] on span "https://bstacktrial.zendesk.com" at bounding box center [95, 385] width 140 height 20
copy span "https://bstacktrial.zendesk.com"
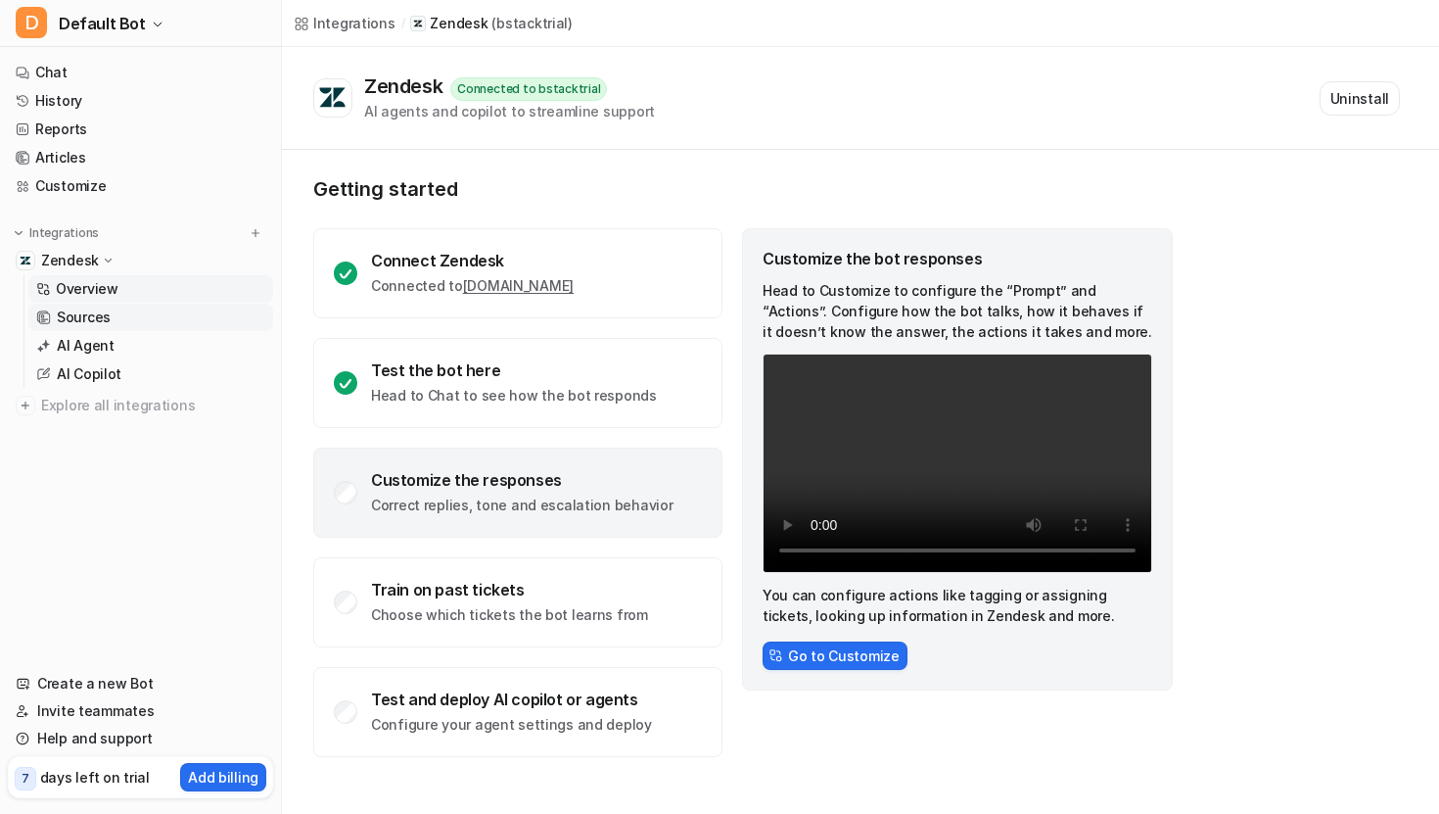
click at [82, 318] on p "Sources" at bounding box center [84, 317] width 54 height 20
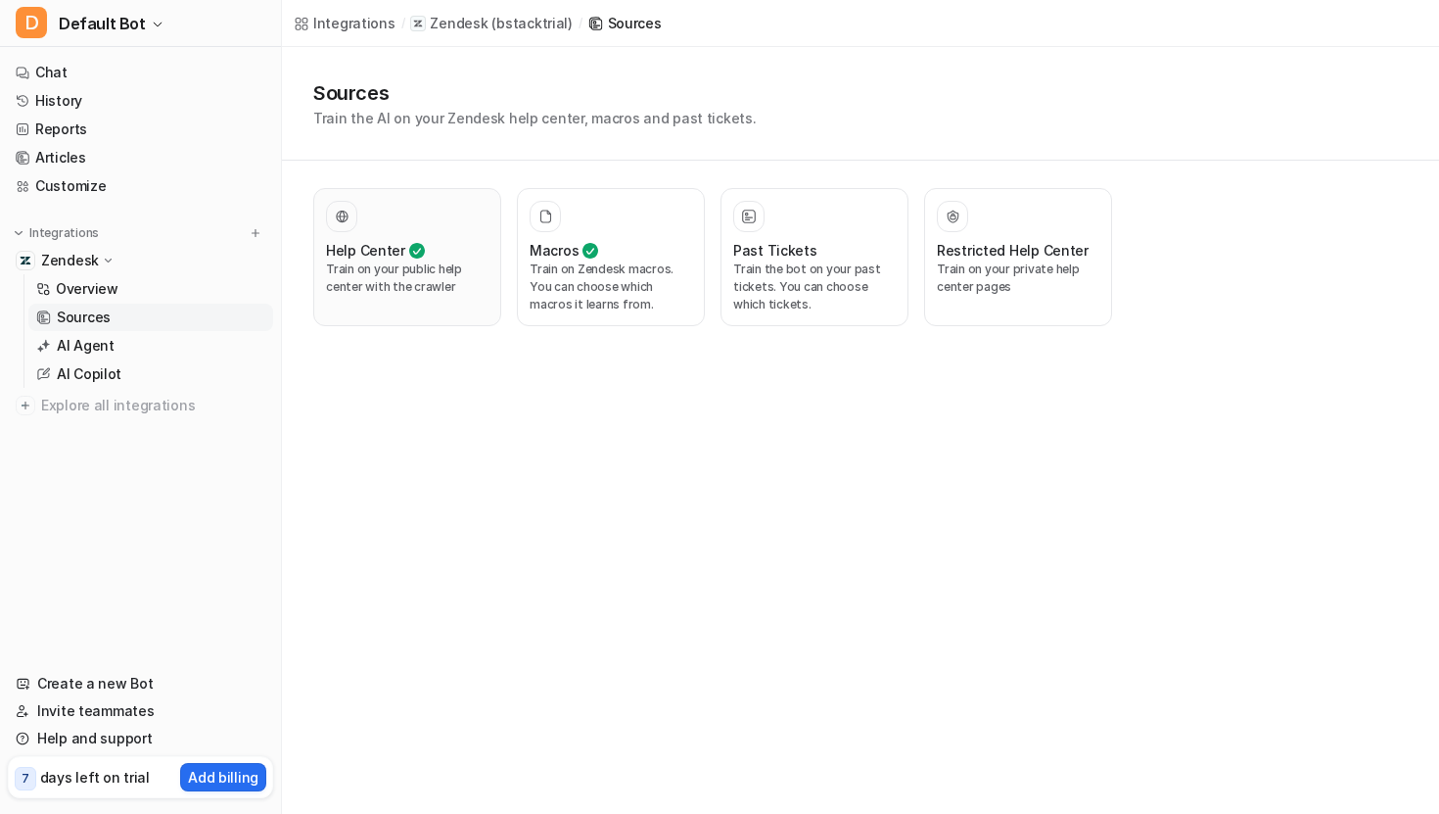
click at [415, 298] on div "Help Center Train on your public help center with the crawler" at bounding box center [407, 257] width 163 height 113
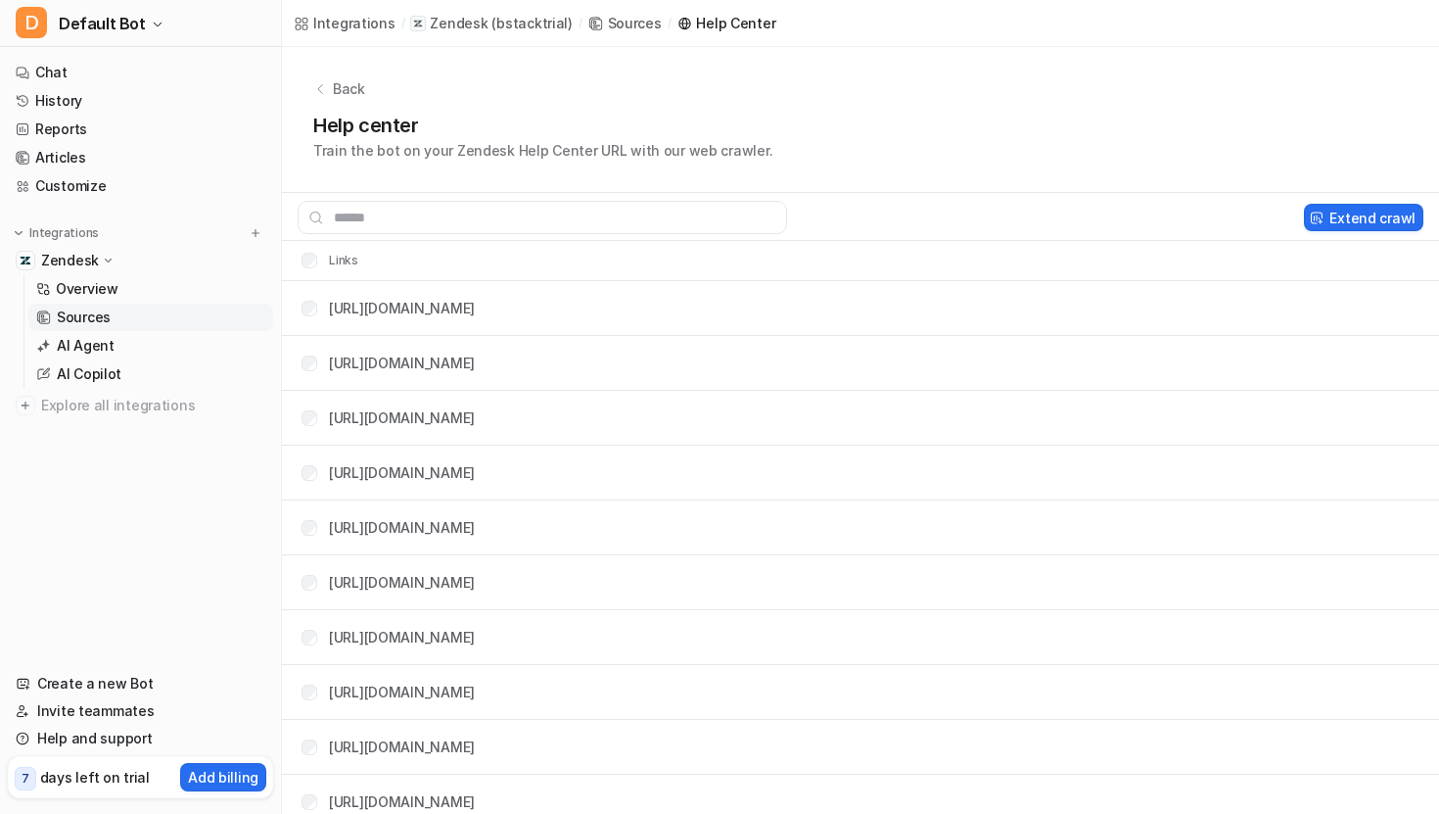
click at [515, 27] on div "Integrations / Zendesk ( bstacktrial ) / Sources / Help Center" at bounding box center [535, 23] width 482 height 21
click at [608, 24] on div "Sources" at bounding box center [635, 23] width 54 height 21
click at [65, 79] on link "Chat" at bounding box center [140, 72] width 265 height 27
click at [71, 68] on link "Chat" at bounding box center [140, 72] width 265 height 27
click at [50, 74] on link "Chat" at bounding box center [140, 72] width 265 height 27
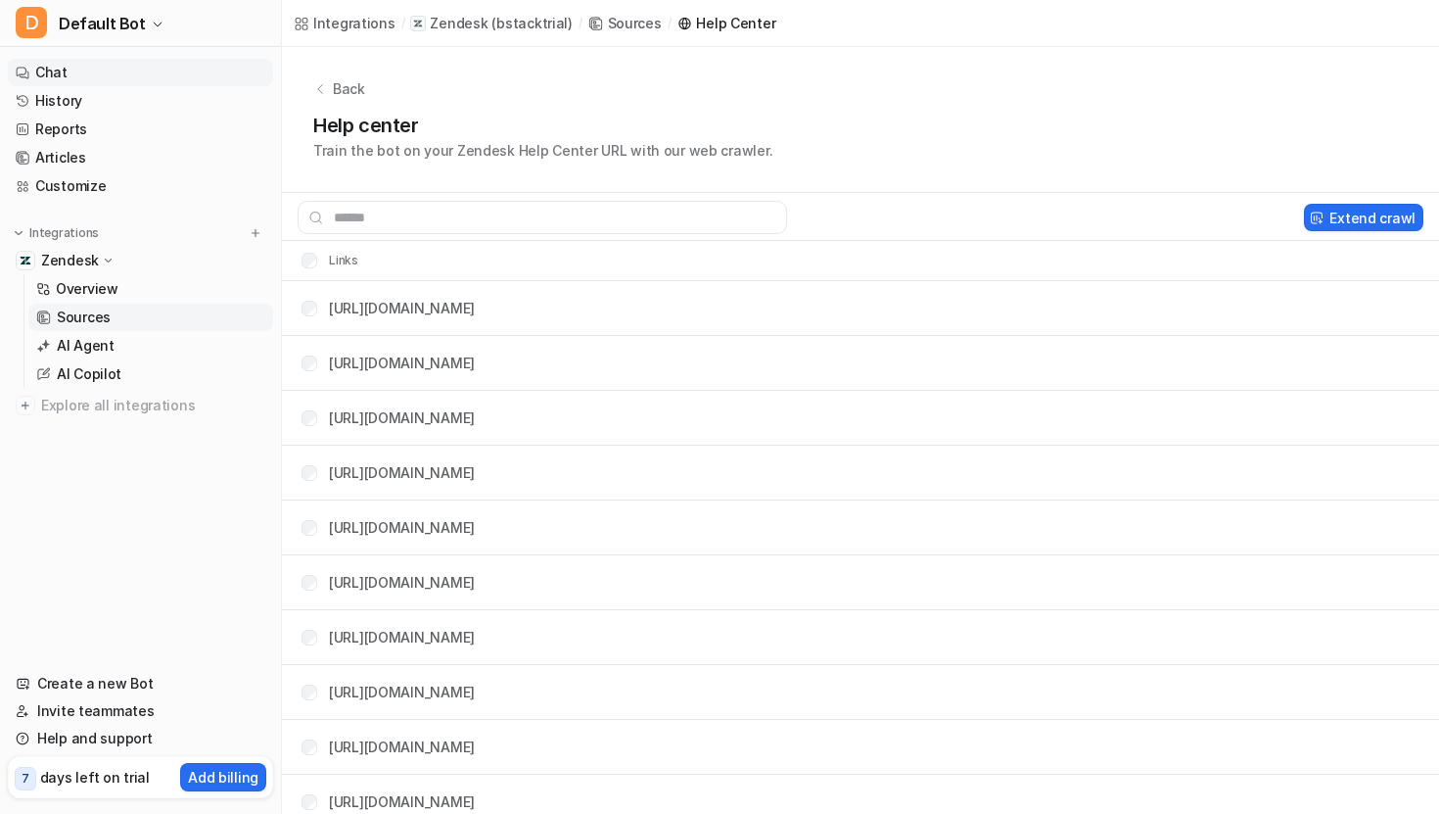
click at [50, 74] on link "Chat" at bounding box center [140, 72] width 265 height 27
click at [103, 257] on icon at bounding box center [108, 261] width 15 height 14
click at [79, 260] on p "Zendesk" at bounding box center [70, 261] width 58 height 20
click at [83, 344] on p "AI Agent" at bounding box center [86, 346] width 58 height 20
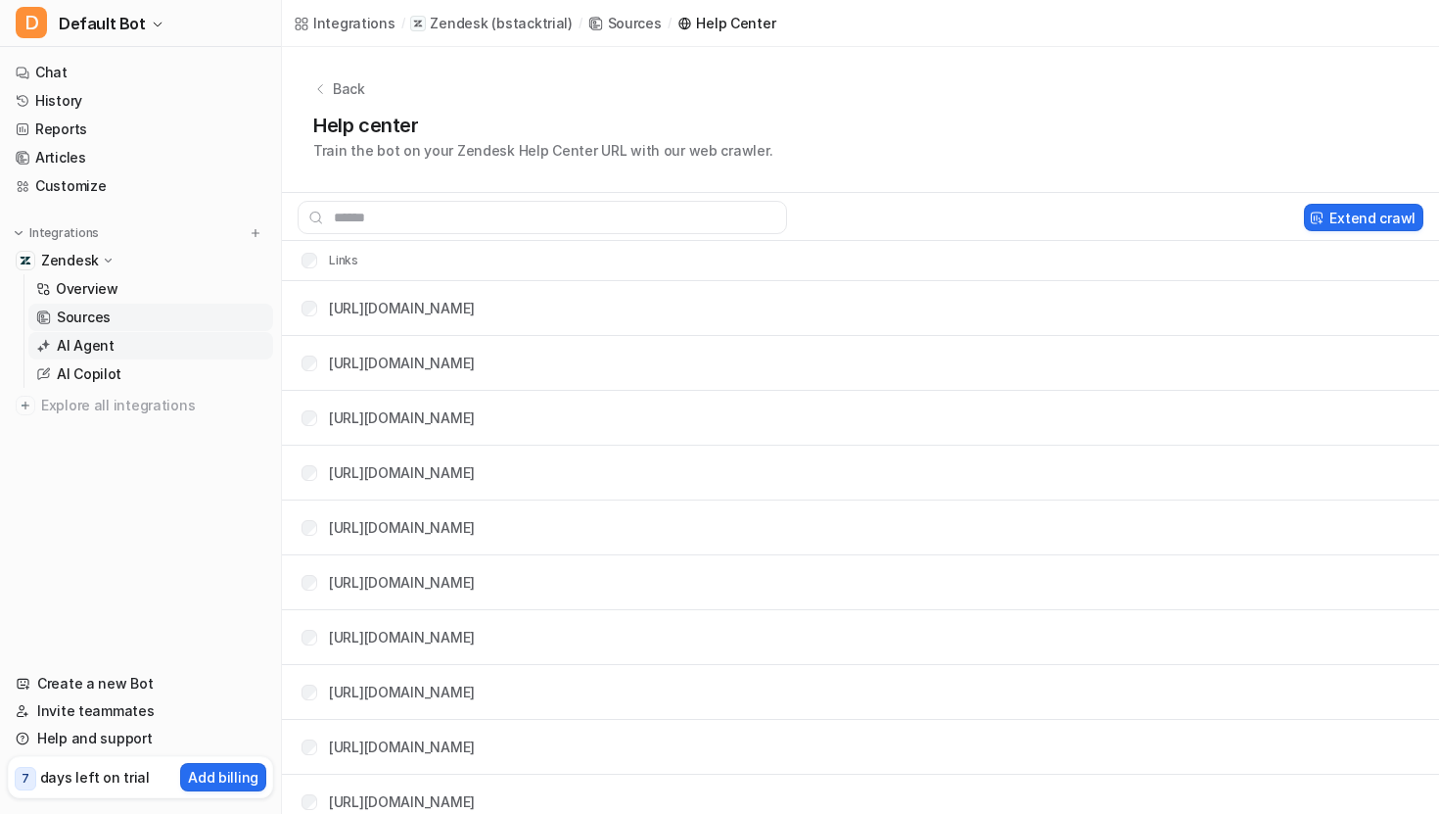
click at [75, 351] on p "AI Agent" at bounding box center [86, 346] width 58 height 20
click at [591, 26] on icon at bounding box center [596, 24] width 11 height 10
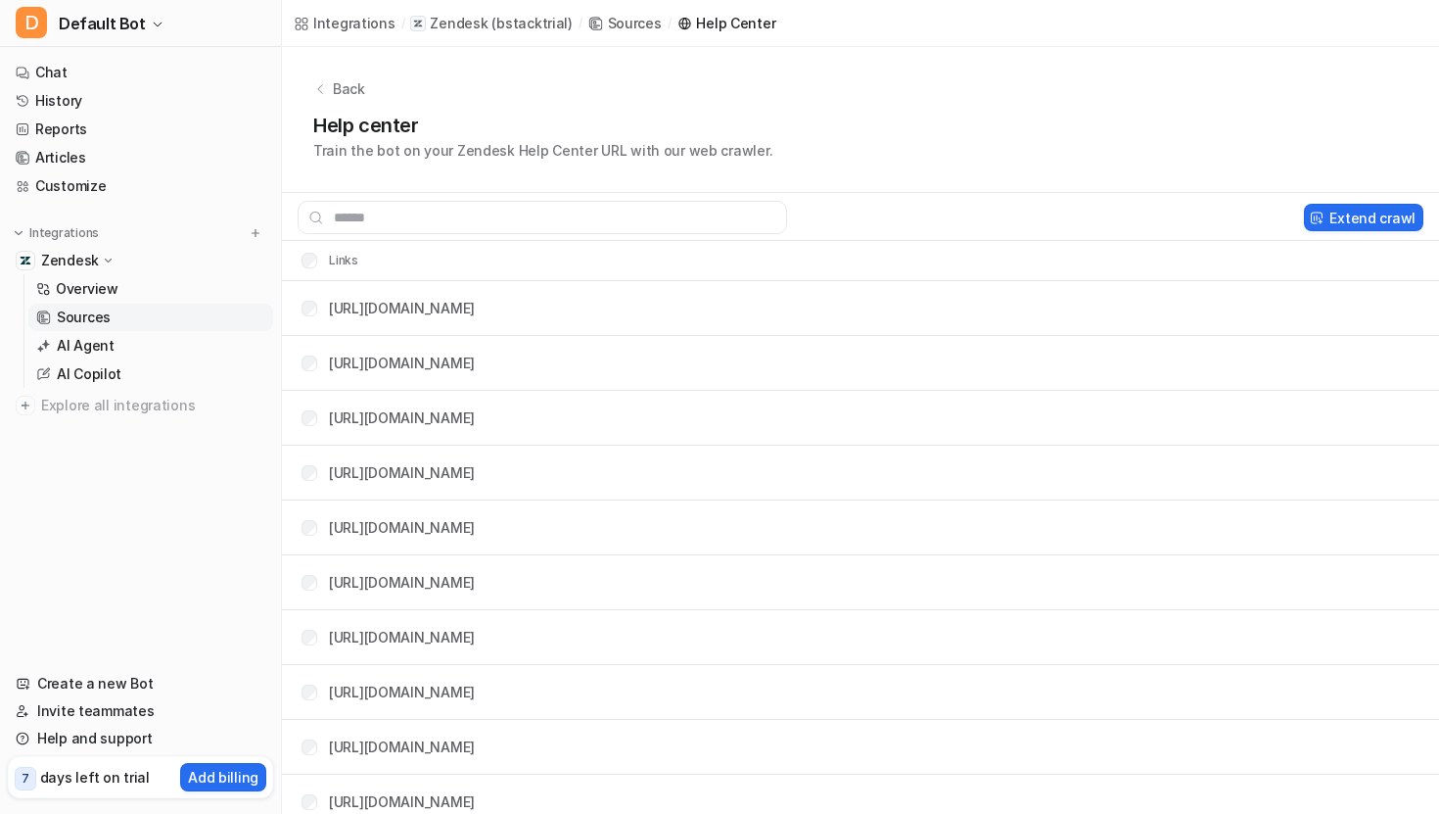
click at [683, 3] on div "Integrations / Zendesk ( bstacktrial ) / Sources / Help Center" at bounding box center [534, 23] width 505 height 47
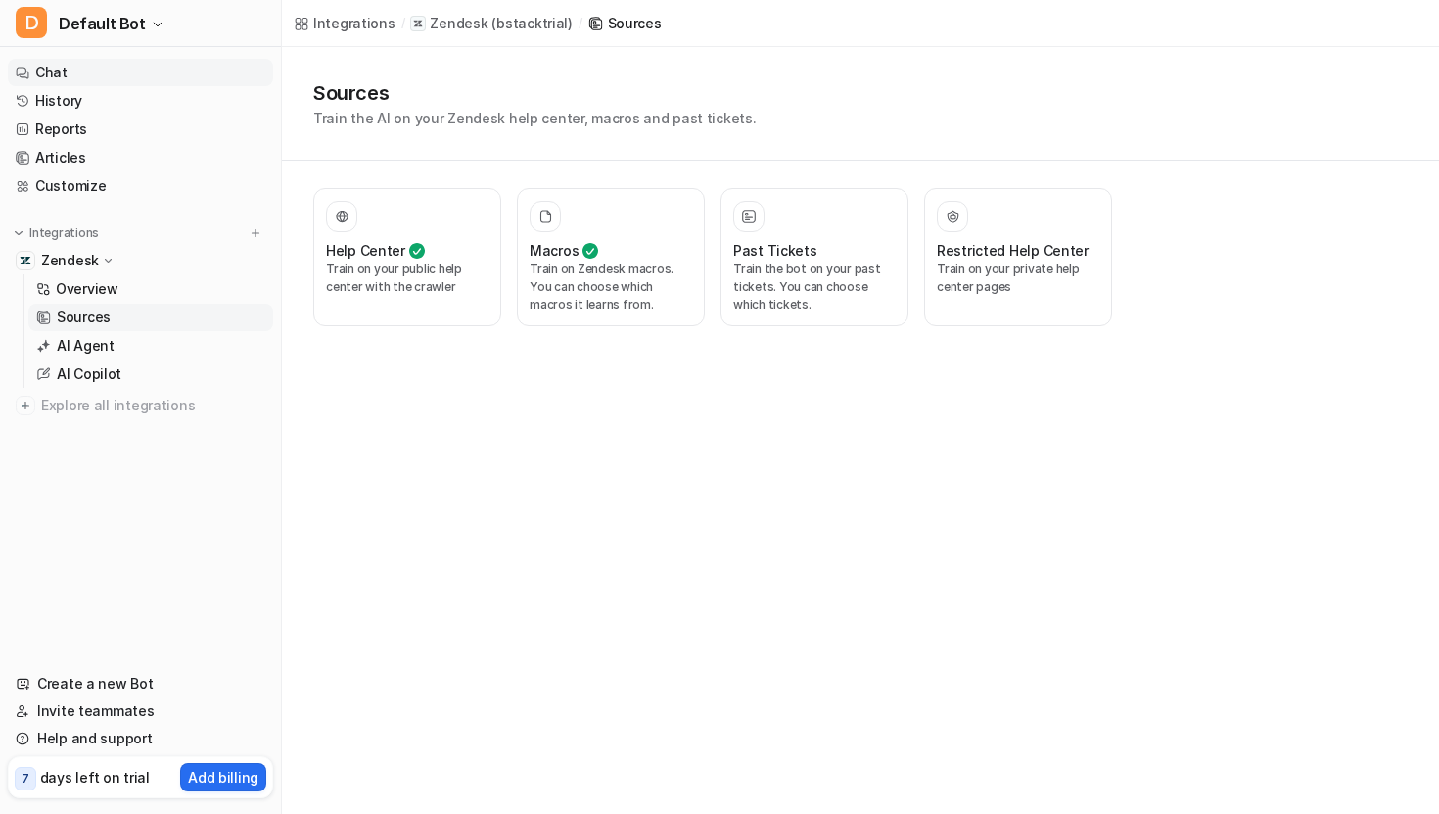
click at [48, 77] on link "Chat" at bounding box center [140, 72] width 265 height 27
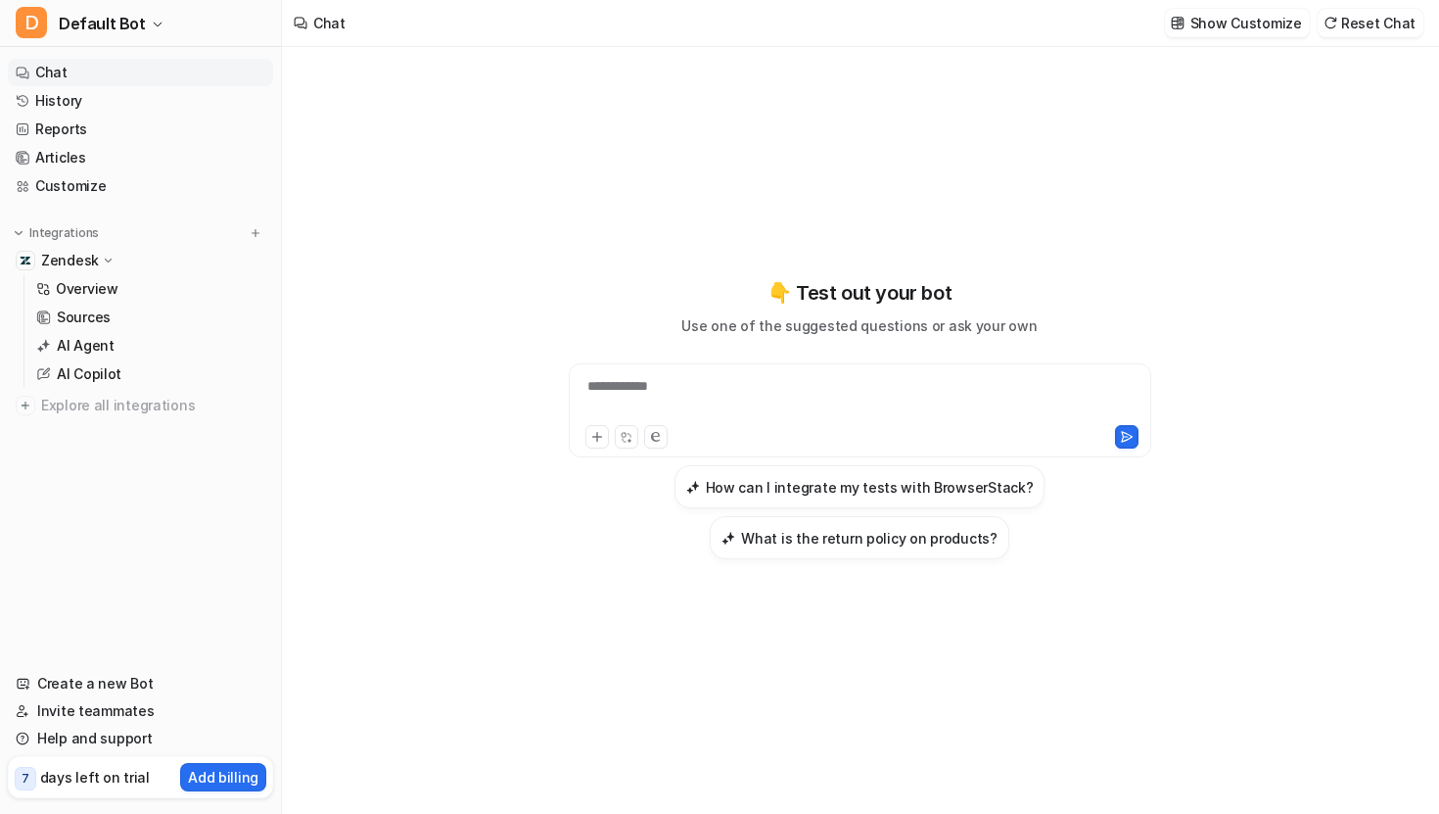
click at [717, 391] on div "**********" at bounding box center [860, 398] width 573 height 45
